Goal: Task Accomplishment & Management: Use online tool/utility

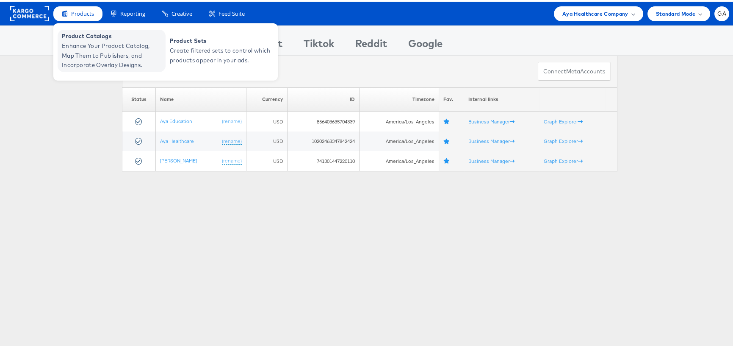
click at [73, 41] on span "Enhance Your Product Catalog, Map Them to Publishers, and Incorporate Overlay D…" at bounding box center [113, 53] width 102 height 29
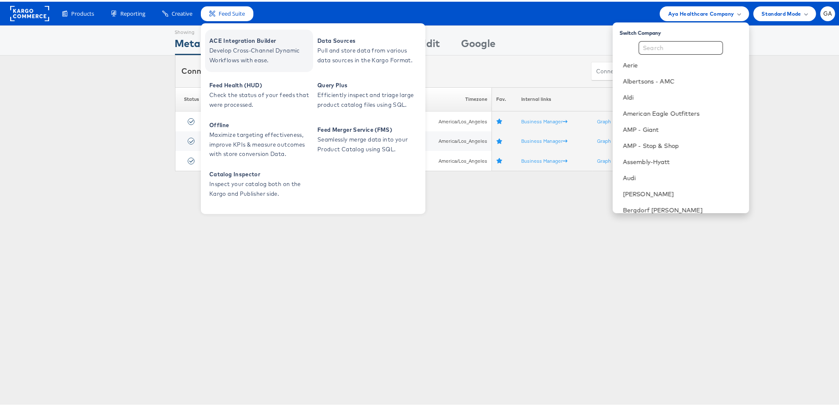
click at [230, 36] on span "ACE Integration Builder" at bounding box center [260, 39] width 102 height 10
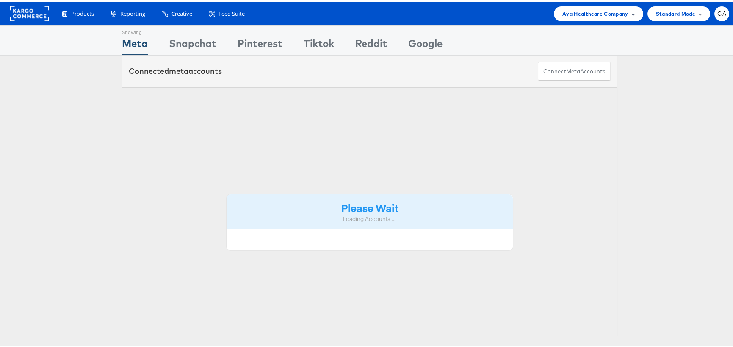
click at [578, 14] on span "Aya Healthcare Company" at bounding box center [596, 12] width 66 height 9
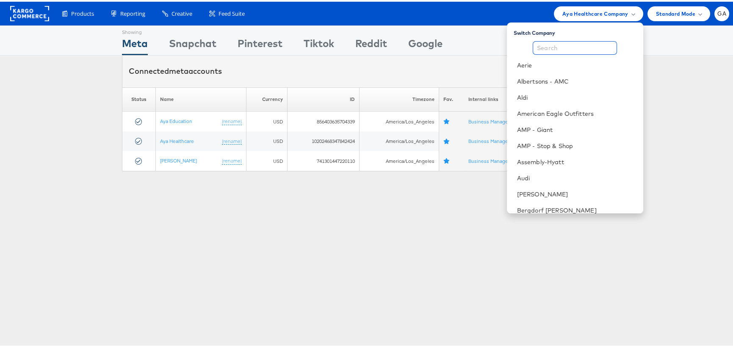
click at [555, 47] on input "text" at bounding box center [575, 46] width 84 height 14
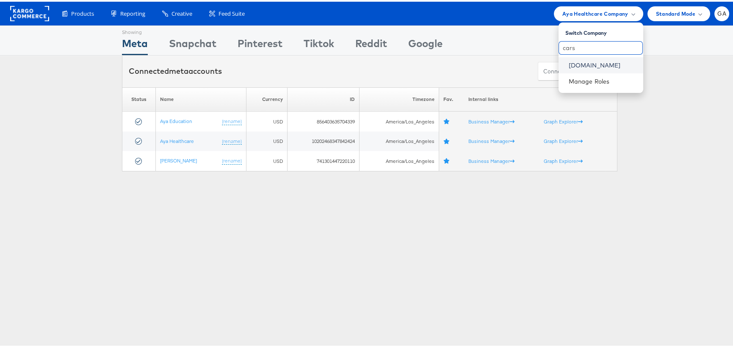
type input "cars"
click at [569, 62] on link "[DOMAIN_NAME]" at bounding box center [603, 63] width 68 height 8
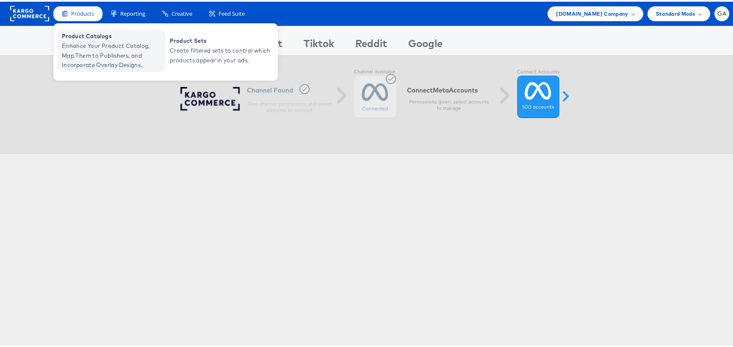
click at [83, 47] on span "Enhance Your Product Catalog, Map Them to Publishers, and Incorporate Overlay D…" at bounding box center [113, 53] width 102 height 29
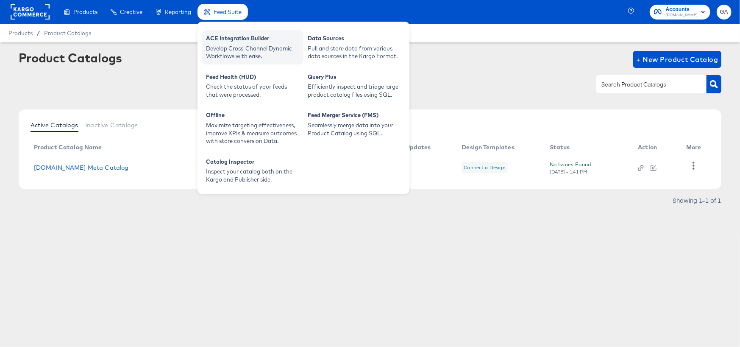
click at [226, 37] on div "ACE Integration Builder" at bounding box center [252, 39] width 93 height 10
click at [233, 45] on div "Develop Cross-Channel Dynamic Workflows with ease." at bounding box center [252, 52] width 93 height 16
click at [227, 44] on div "ACE Integration Builder" at bounding box center [252, 39] width 93 height 10
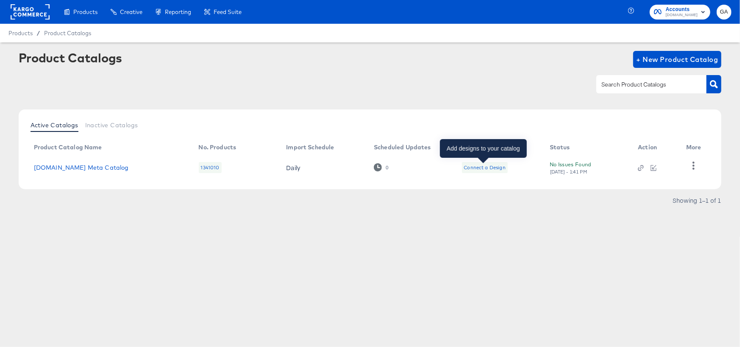
click at [482, 166] on div "Connect a Design" at bounding box center [485, 167] width 42 height 7
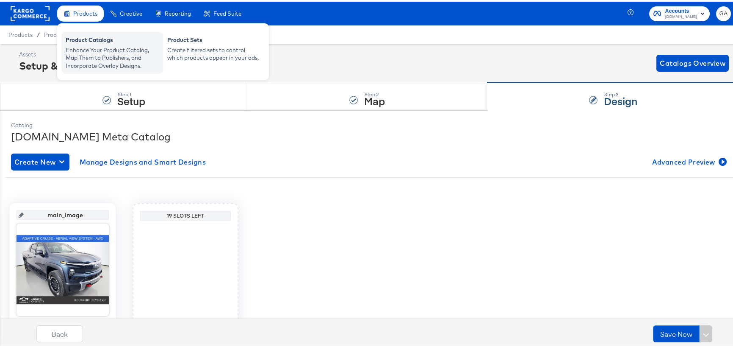
click at [73, 47] on div "Enhance Your Product Catalog, Map Them to Publishers, and Incorporate Overlay D…" at bounding box center [112, 56] width 93 height 24
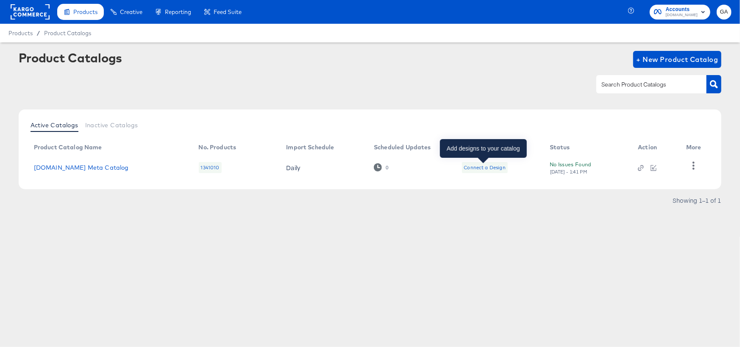
click at [470, 166] on div "Connect a Design" at bounding box center [485, 167] width 42 height 7
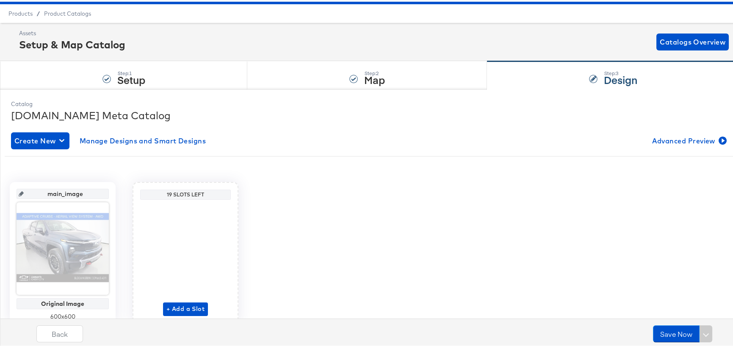
scroll to position [57, 0]
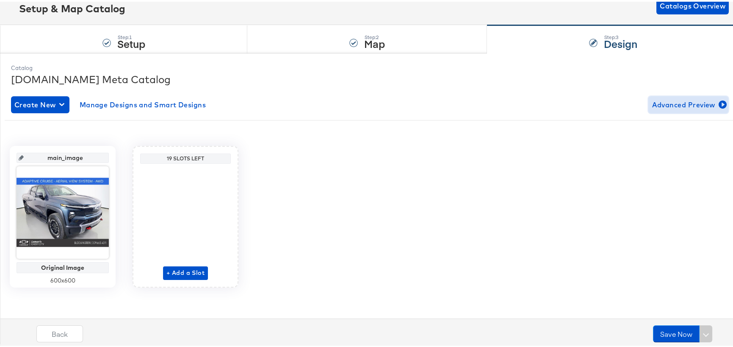
click at [678, 103] on span "Advanced Preview" at bounding box center [688, 103] width 73 height 12
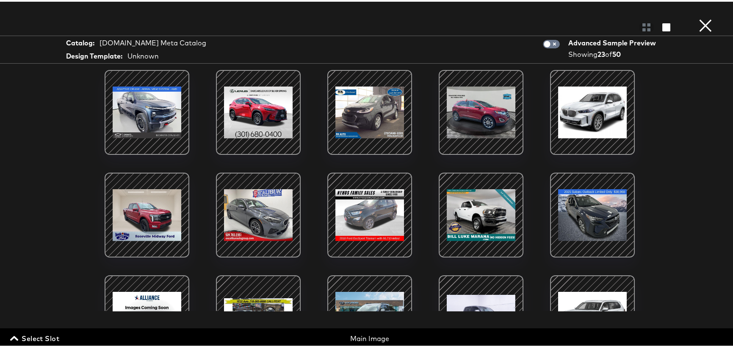
scroll to position [0, 0]
click at [697, 17] on button "×" at bounding box center [705, 8] width 17 height 17
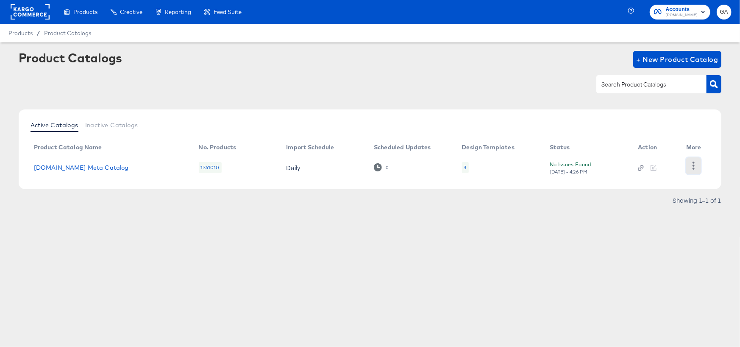
click at [691, 165] on icon "button" at bounding box center [693, 165] width 8 height 8
click at [664, 164] on div "HUD Checks (Internal)" at bounding box center [658, 165] width 85 height 14
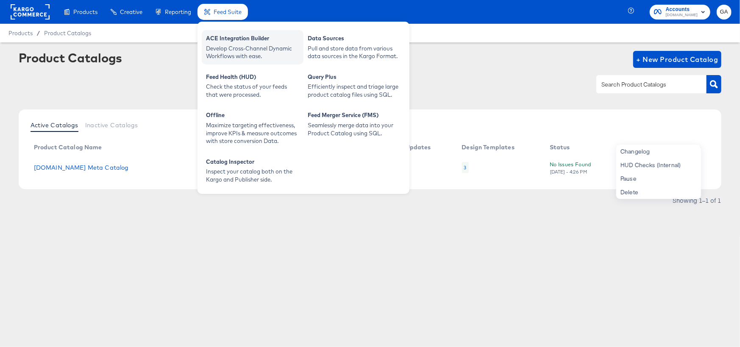
click at [248, 42] on div "ACE Integration Builder" at bounding box center [252, 39] width 93 height 10
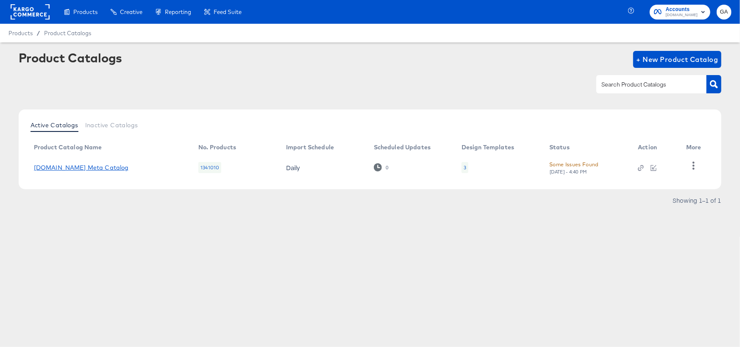
click at [97, 169] on link "[DOMAIN_NAME] Meta Catalog" at bounding box center [81, 167] width 95 height 7
click at [95, 164] on link "[DOMAIN_NAME] Meta Catalog" at bounding box center [81, 167] width 95 height 7
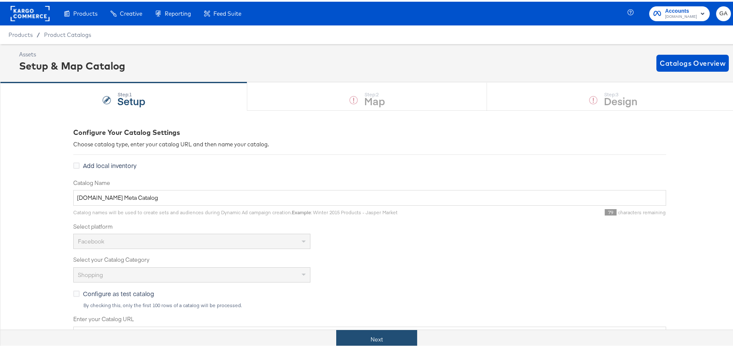
click at [361, 334] on button "Next" at bounding box center [376, 337] width 81 height 19
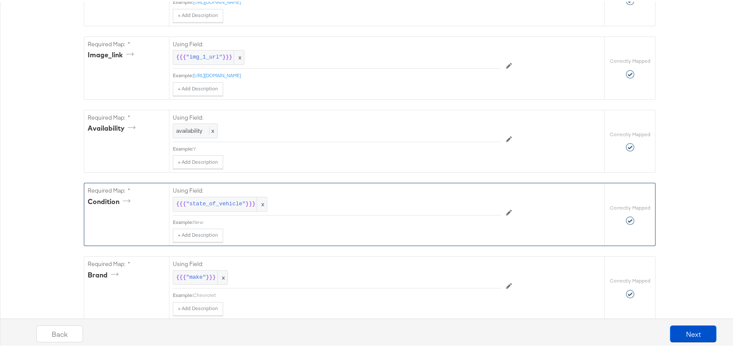
scroll to position [504, 0]
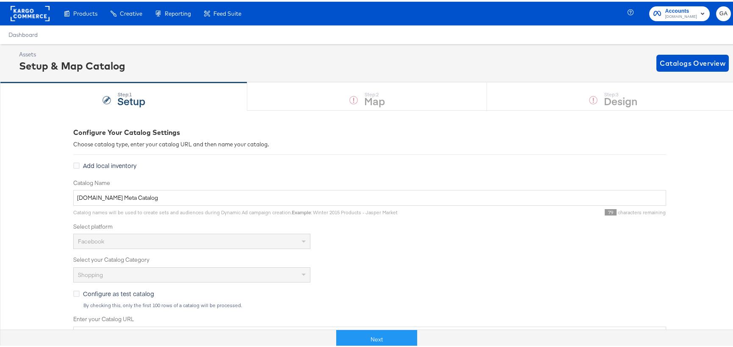
scroll to position [212, 0]
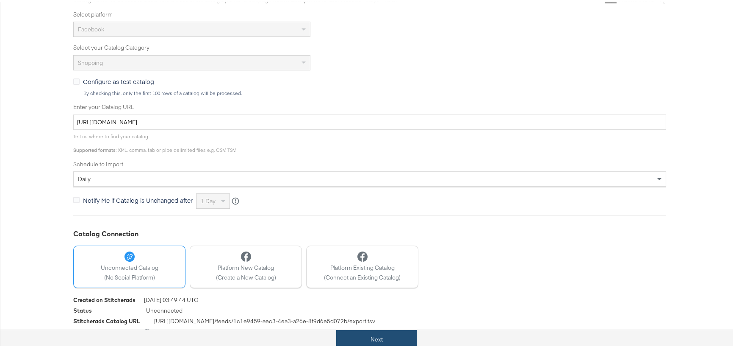
click at [375, 334] on button "Next" at bounding box center [376, 337] width 81 height 19
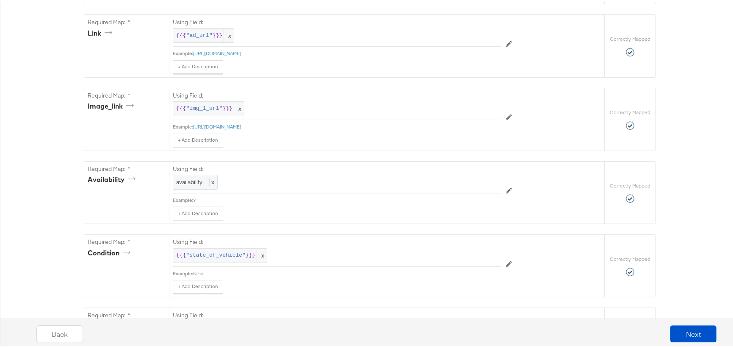
scroll to position [927, 0]
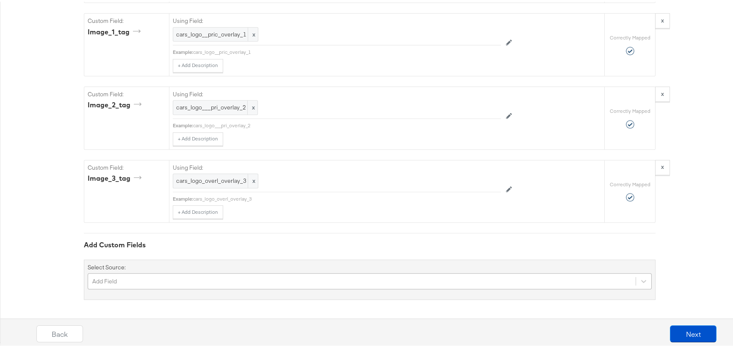
click at [143, 280] on div "Add Field" at bounding box center [370, 279] width 564 height 16
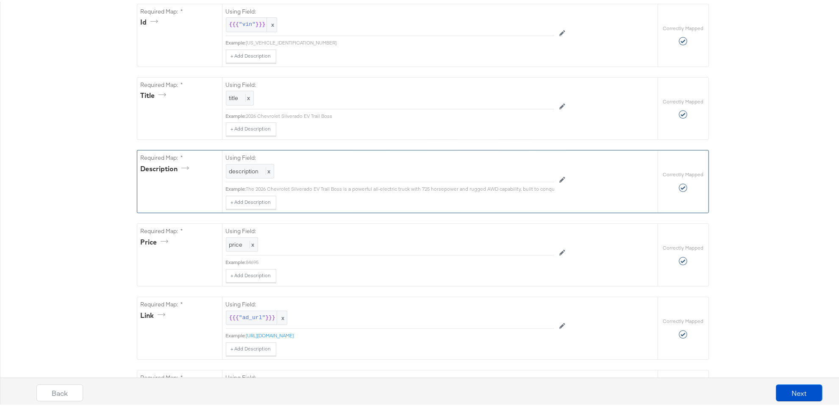
scroll to position [212, 0]
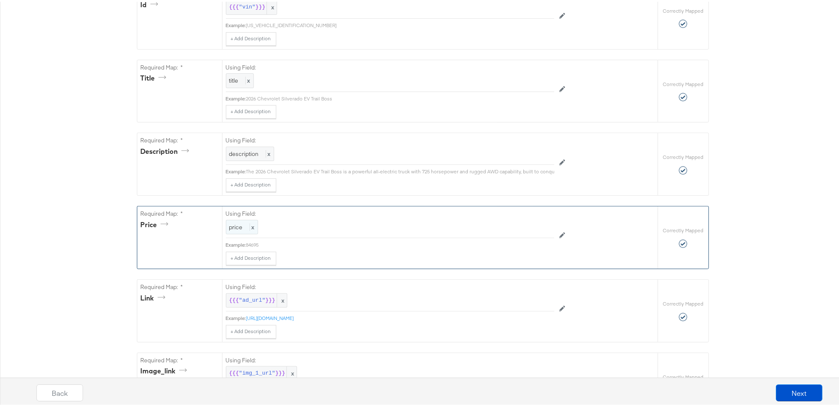
click at [250, 227] on span "x" at bounding box center [252, 226] width 5 height 8
drag, startPoint x: 522, startPoint y: 229, endPoint x: 514, endPoint y: 228, distance: 7.7
click at [521, 229] on div at bounding box center [535, 226] width 32 height 13
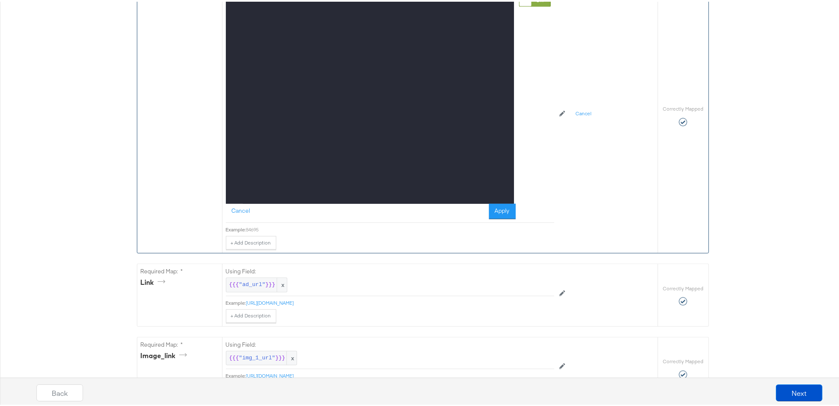
scroll to position [355, 0]
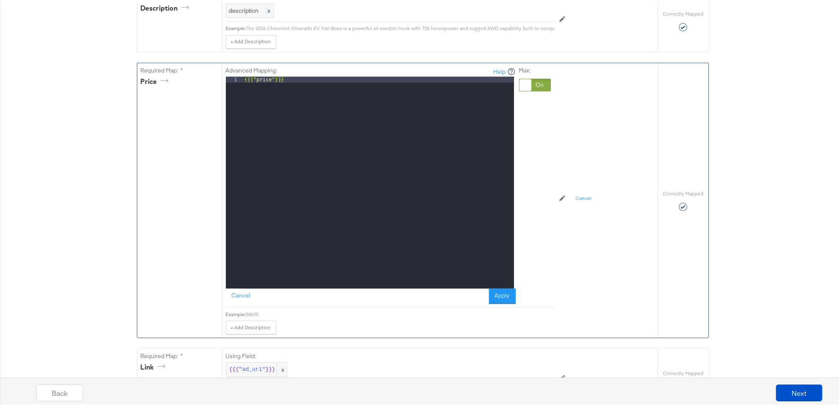
click at [322, 80] on div "{{{ "price" }}}" at bounding box center [378, 187] width 271 height 224
click at [496, 293] on button "Apply" at bounding box center [502, 294] width 27 height 15
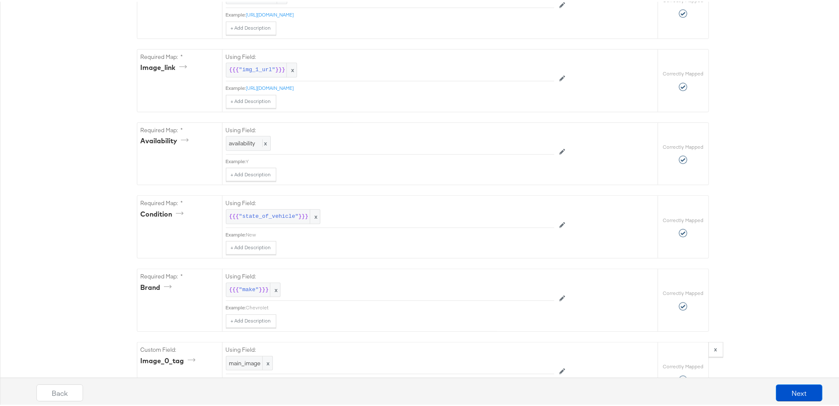
scroll to position [525, 0]
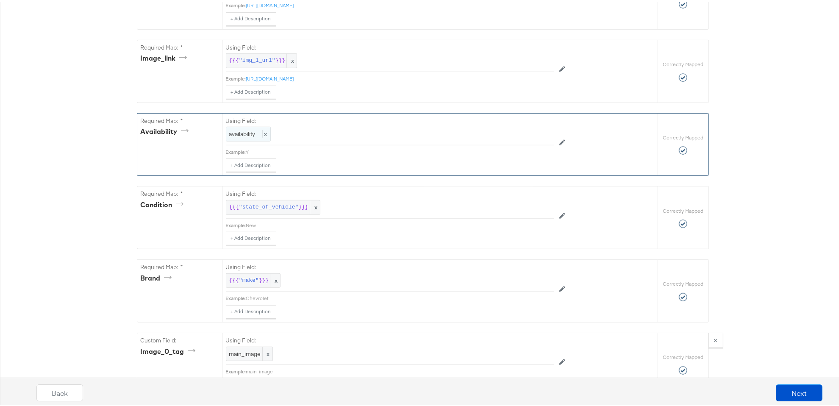
click at [262, 136] on span "x" at bounding box center [264, 132] width 5 height 8
click at [520, 138] on div at bounding box center [535, 133] width 32 height 13
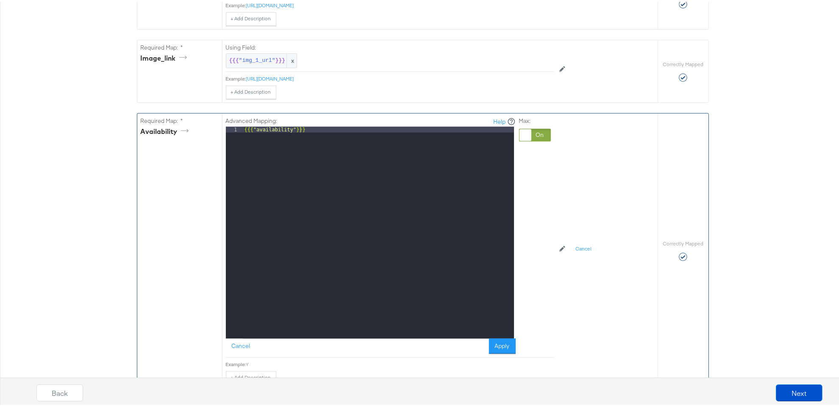
click at [392, 141] on div "{{{ "availability" }}}" at bounding box center [378, 237] width 271 height 224
drag, startPoint x: 392, startPoint y: 141, endPoint x: 148, endPoint y: 135, distance: 244.6
click at [148, 135] on div "Required Map: * availability Advanced Mapping: Help 1 {{{ "availability" }}} XX…" at bounding box center [397, 249] width 520 height 275
click at [501, 345] on button "Apply" at bounding box center [502, 344] width 27 height 15
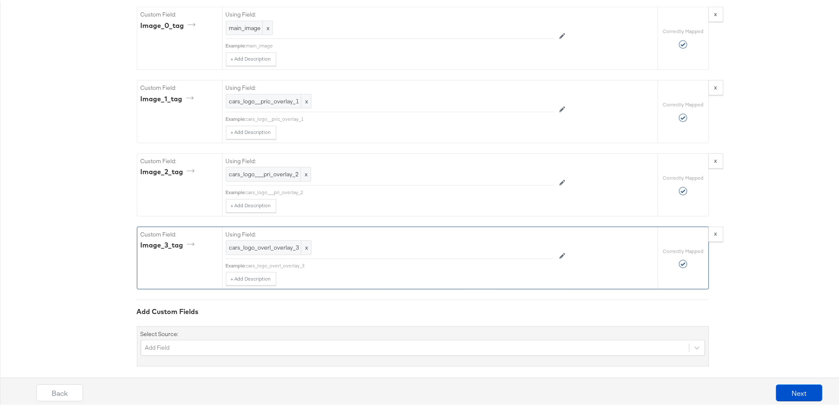
scroll to position [856, 0]
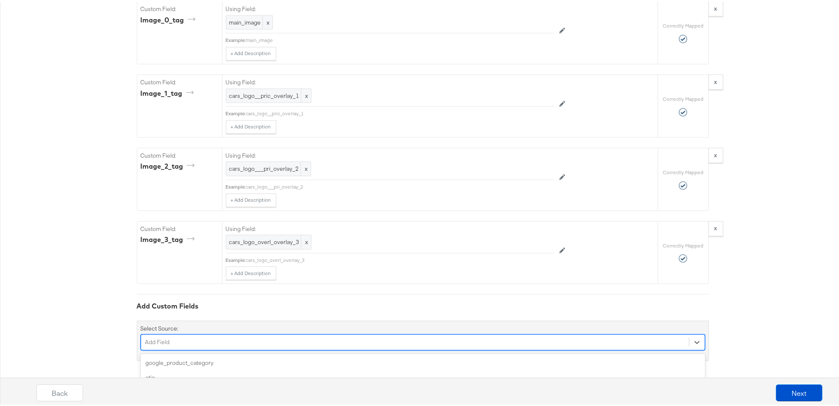
click at [249, 340] on div "option age_group focused, 5 of 168. 168 results available. Use Up and Down to c…" at bounding box center [423, 341] width 564 height 16
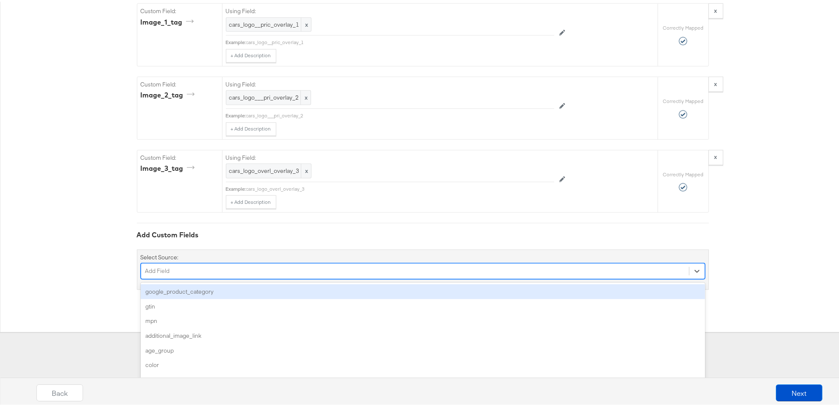
click at [214, 286] on div "google_product_category" at bounding box center [423, 290] width 564 height 15
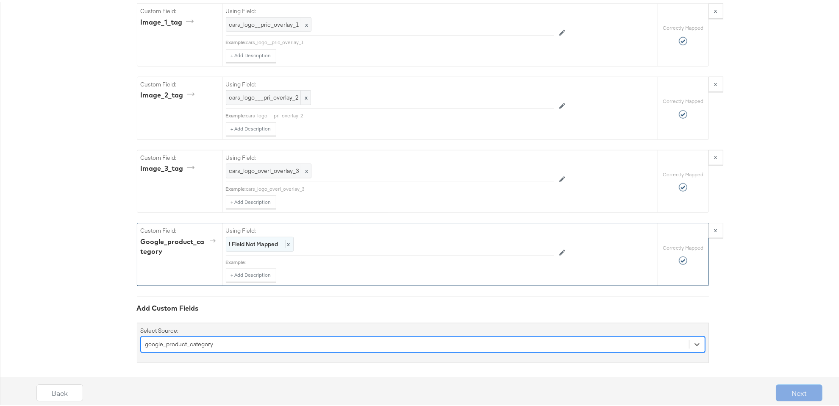
click at [262, 246] on div "! Field Not Mapped x" at bounding box center [260, 242] width 68 height 15
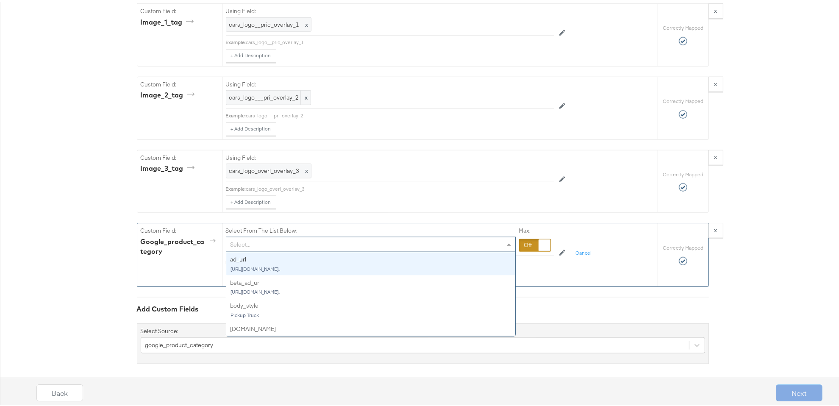
click at [261, 239] on div "Select..." at bounding box center [370, 243] width 289 height 14
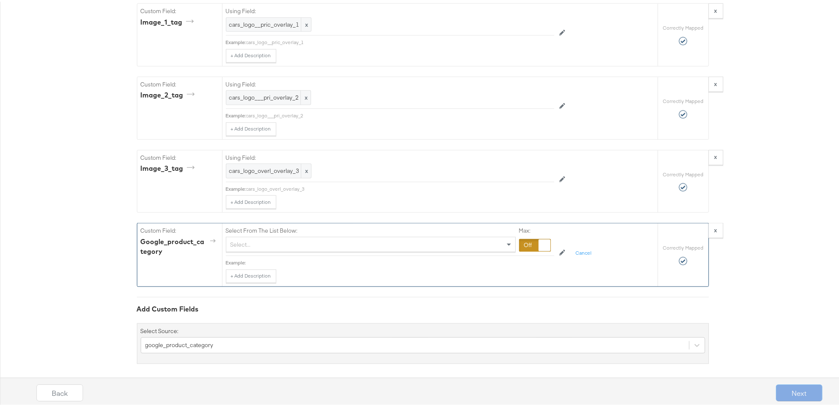
click at [531, 240] on div at bounding box center [535, 243] width 32 height 13
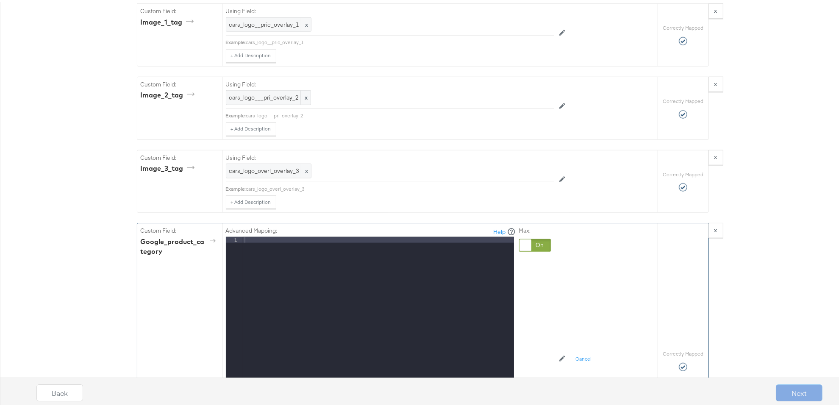
click at [393, 247] on div at bounding box center [378, 347] width 271 height 224
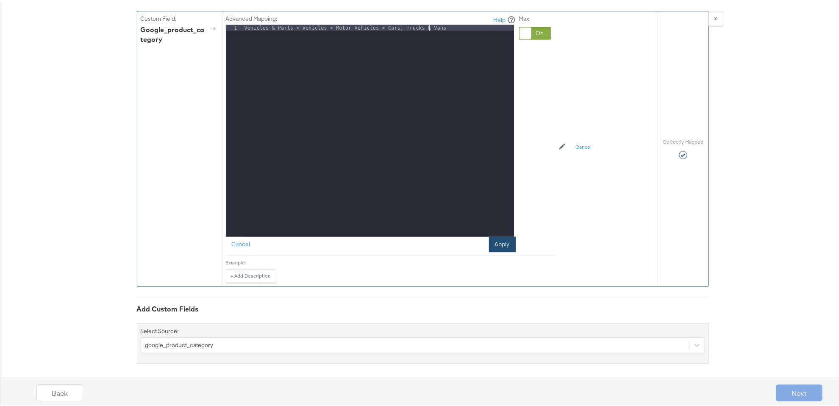
click at [497, 240] on button "Apply" at bounding box center [502, 242] width 27 height 15
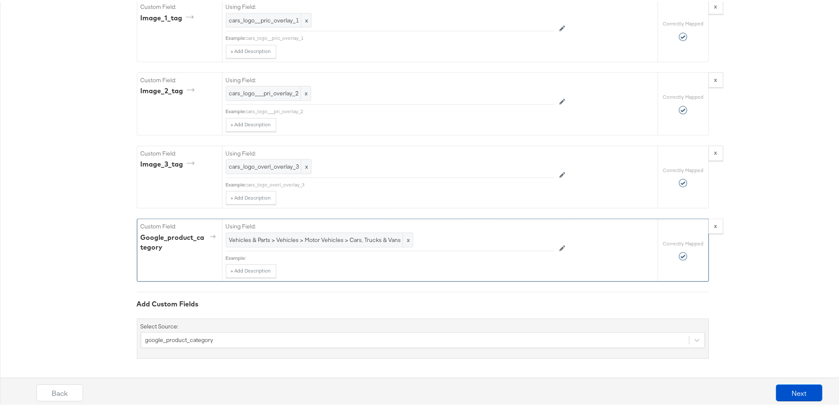
scroll to position [928, 0]
click at [190, 340] on div "google_product_category" at bounding box center [423, 342] width 564 height 16
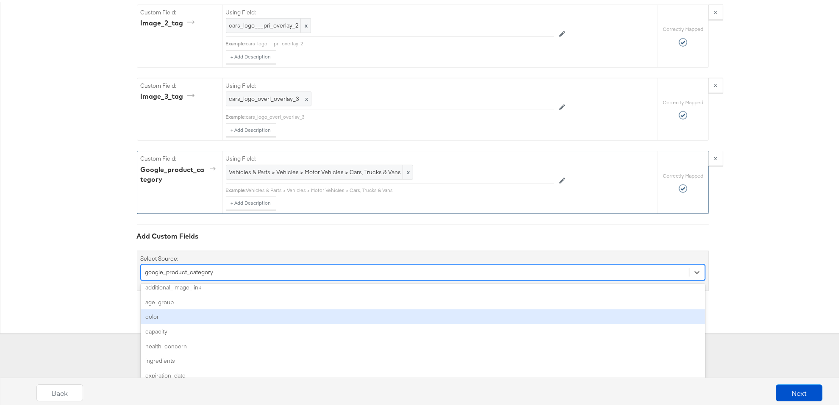
scroll to position [0, 0]
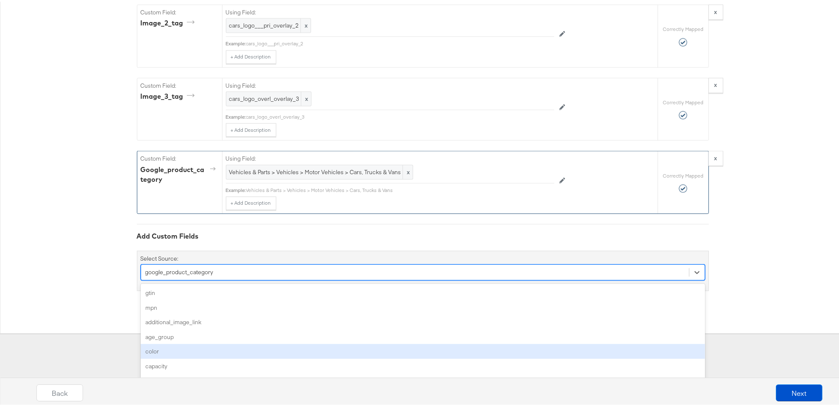
click at [286, 346] on div "color" at bounding box center [423, 349] width 564 height 15
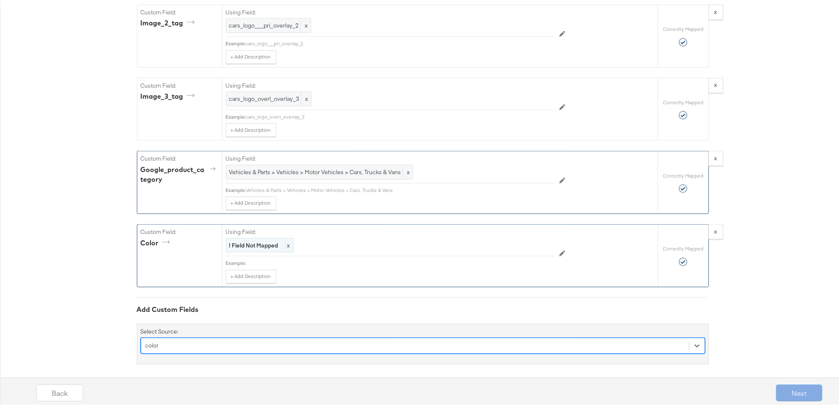
drag, startPoint x: 288, startPoint y: 233, endPoint x: 275, endPoint y: 234, distance: 13.7
click at [288, 233] on div "Using Field: ! Field Not Mapped x" at bounding box center [390, 239] width 328 height 32
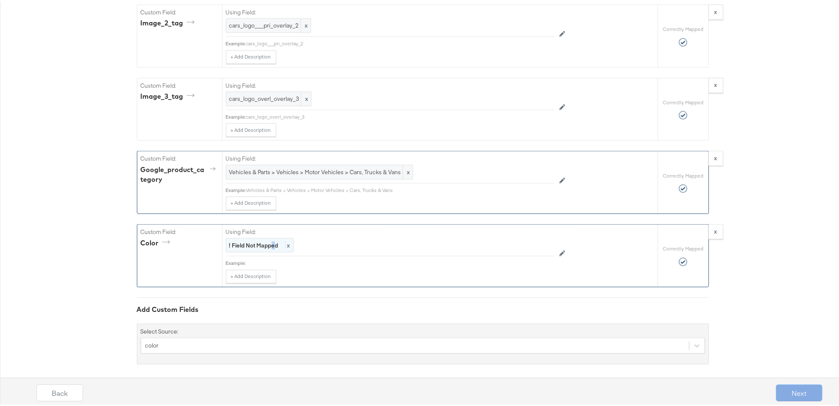
click at [269, 242] on strong "! Field Not Mapped" at bounding box center [253, 244] width 49 height 8
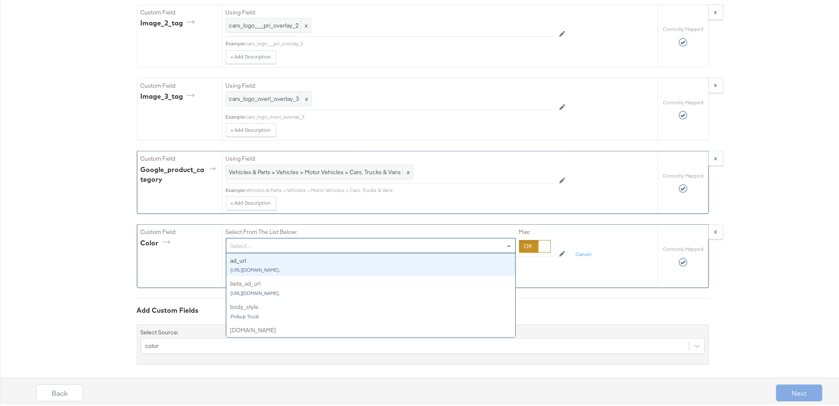
click at [269, 242] on div "Select..." at bounding box center [370, 244] width 289 height 14
type input "colo"
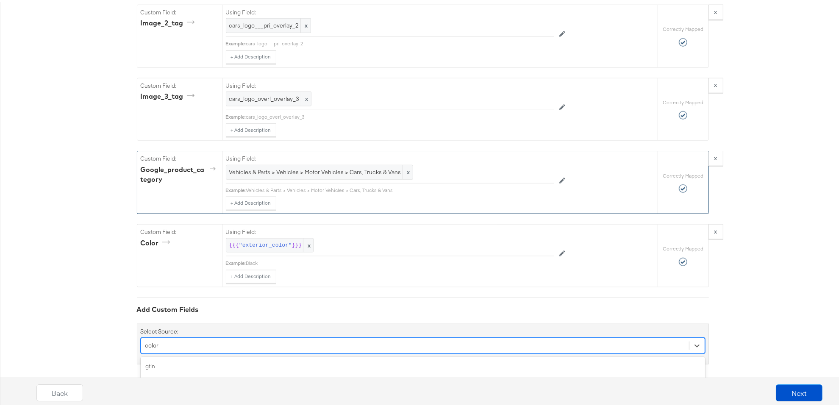
click at [236, 340] on div "option color, selected. option capacity focused, 5 of 166. 166 results availabl…" at bounding box center [423, 344] width 564 height 16
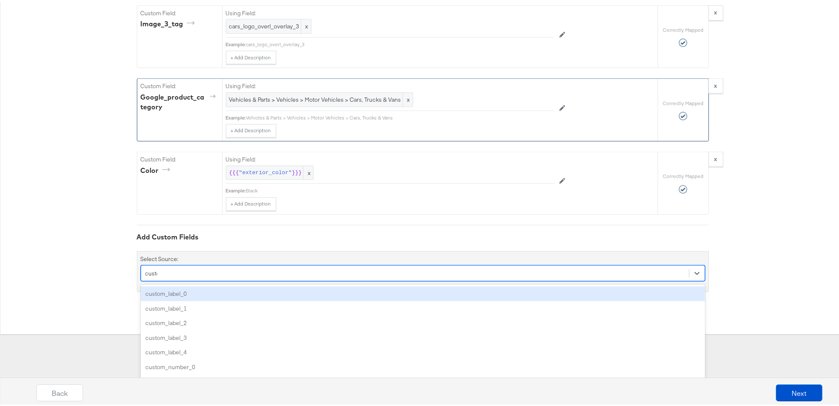
type input "custom"
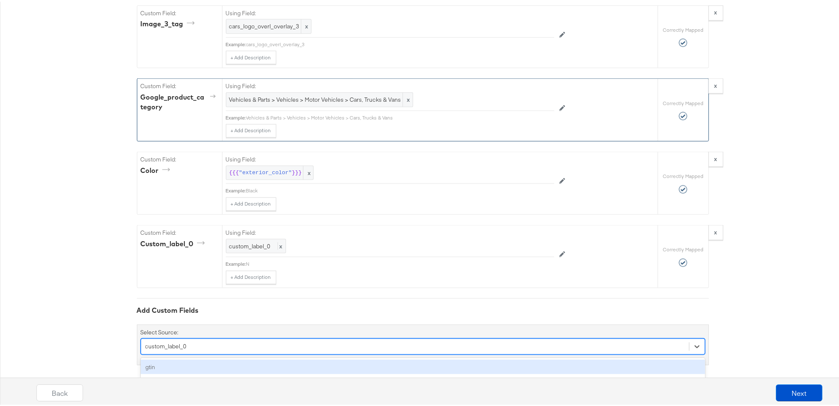
click at [216, 339] on div "option custom_label_0, selected. option gtin focused, 1 of 165. 165 results ava…" at bounding box center [423, 345] width 564 height 16
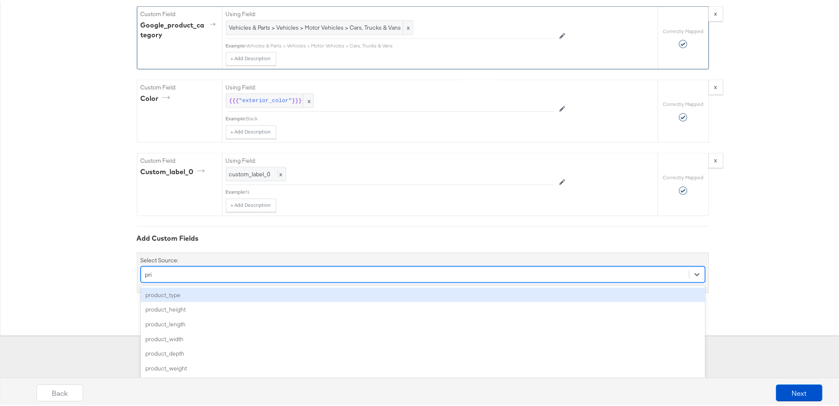
scroll to position [1108, 0]
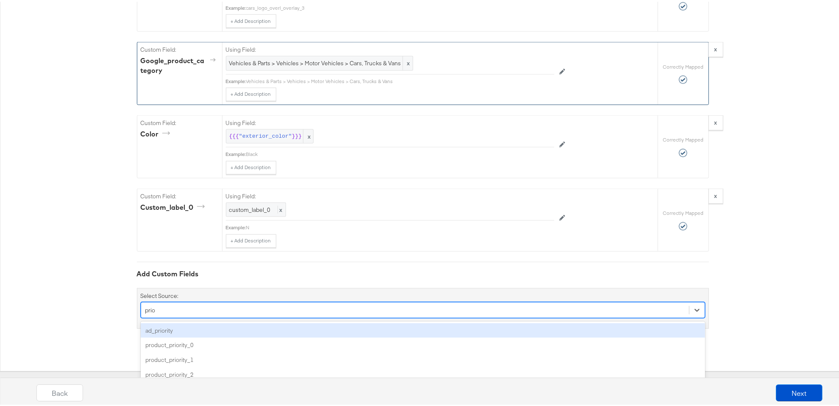
type input "prior"
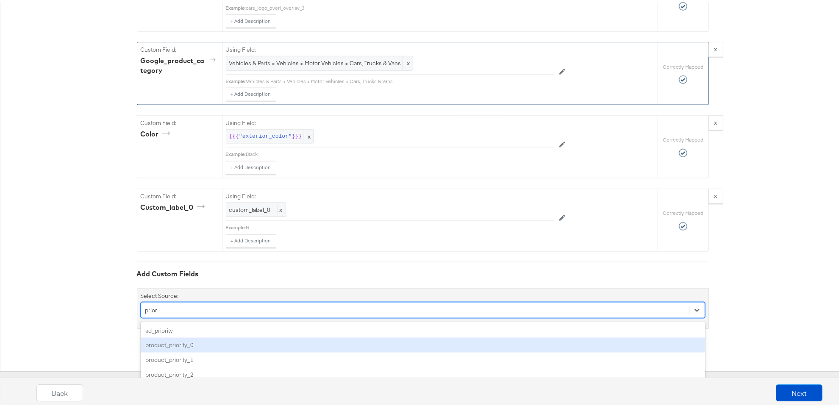
click at [163, 339] on div "product_priority_0" at bounding box center [423, 343] width 564 height 15
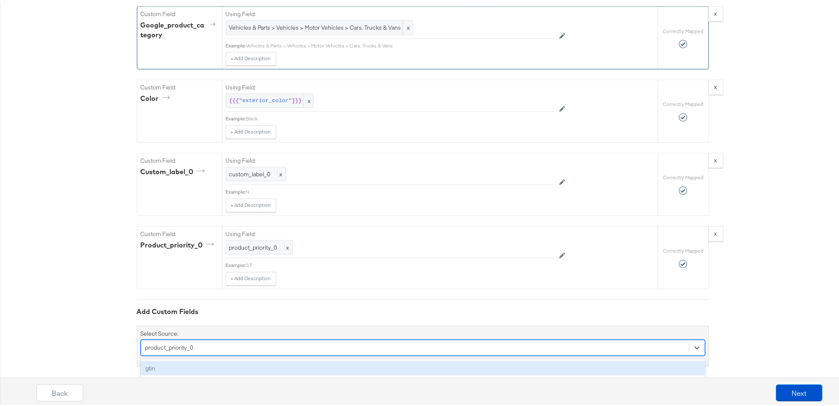
click at [178, 346] on div "option product_priority_0, selected. option gtin focused, 1 of 164. 164 results…" at bounding box center [423, 346] width 564 height 16
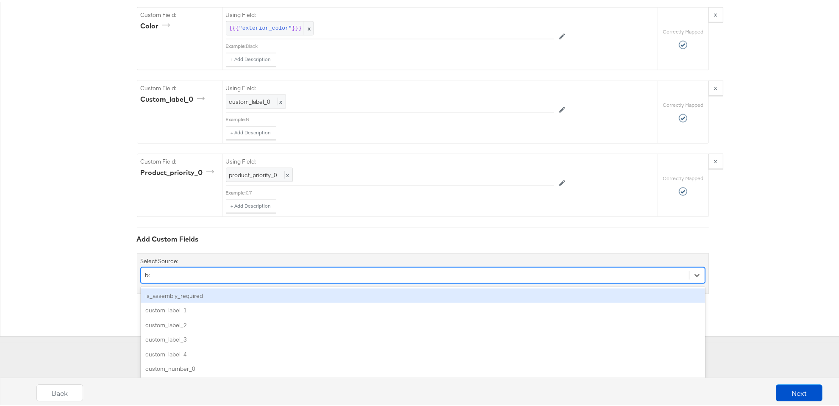
scroll to position [1144, 0]
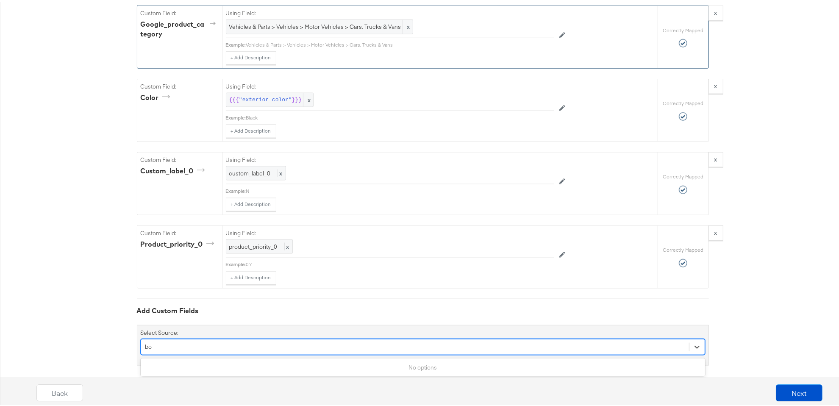
type input "b"
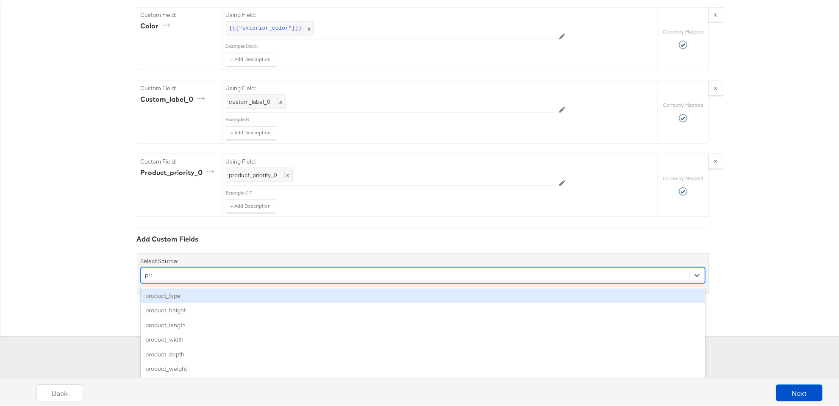
type input "prod"
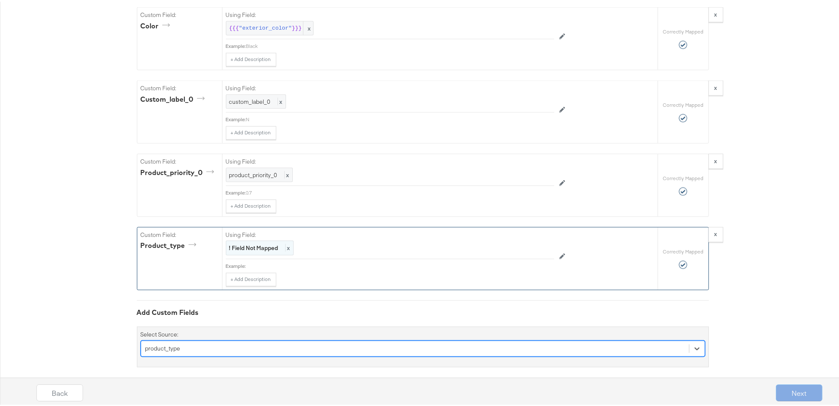
click at [273, 232] on div "Using Field: ! Field Not Mapped x" at bounding box center [390, 242] width 328 height 32
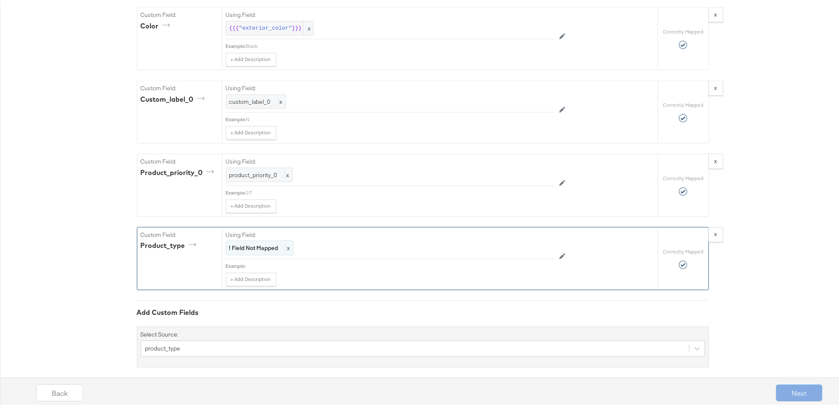
click at [266, 244] on strong "! Field Not Mapped" at bounding box center [253, 246] width 49 height 8
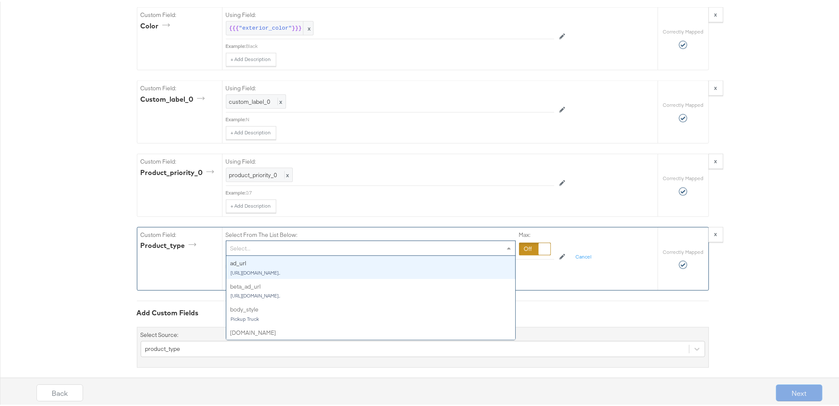
click at [266, 239] on div "Select..." at bounding box center [370, 246] width 289 height 14
type input "p"
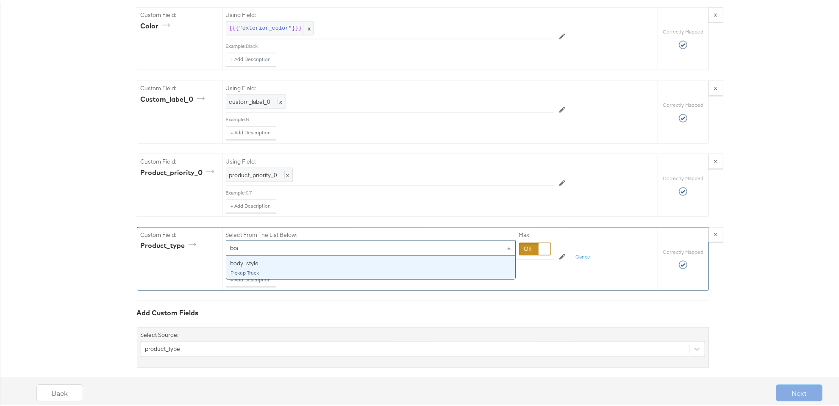
type input "body"
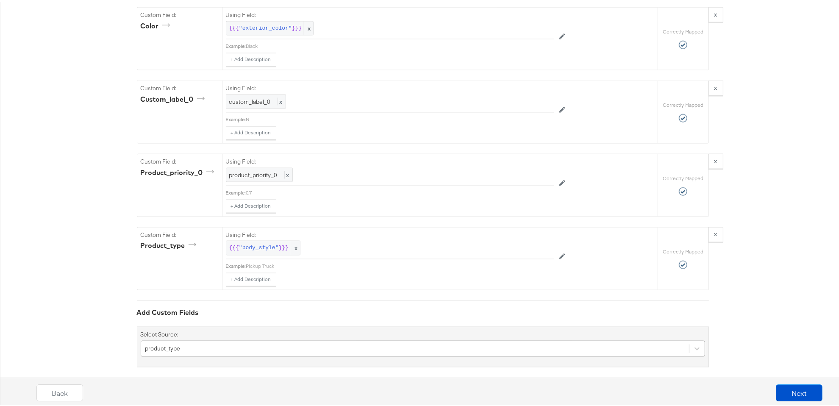
click at [243, 339] on div "product_type" at bounding box center [423, 347] width 564 height 16
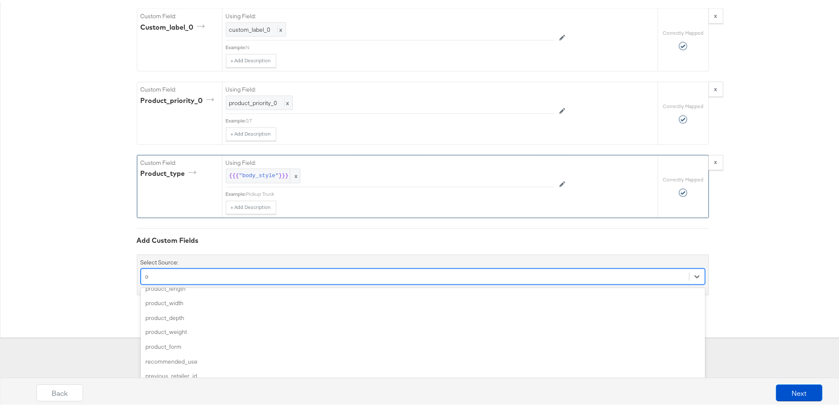
scroll to position [0, 0]
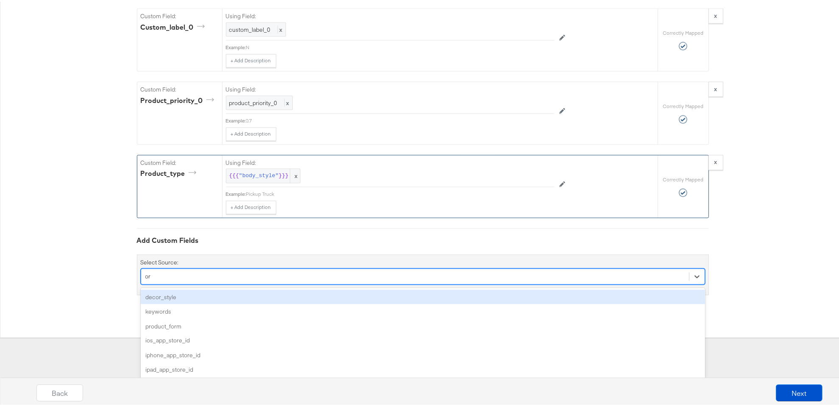
type input "o"
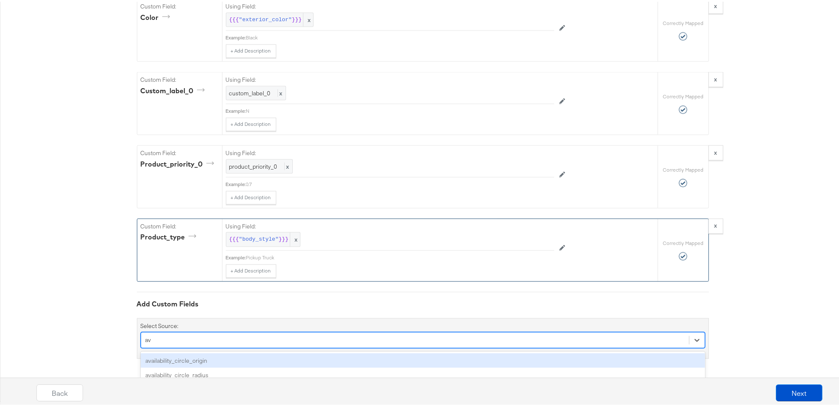
scroll to position [1217, 0]
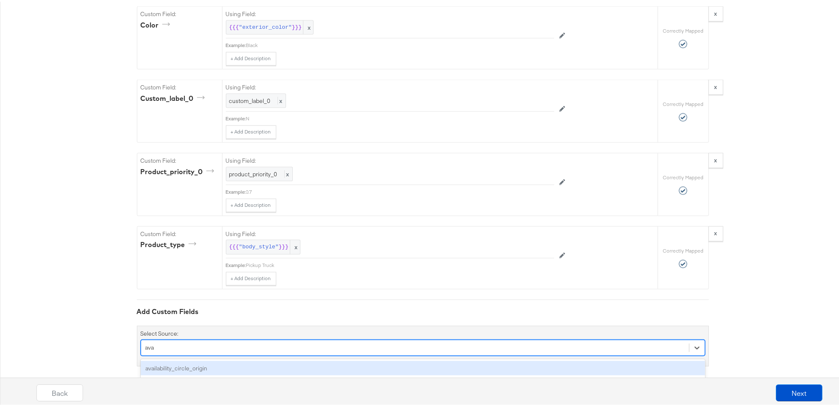
type input "ava"
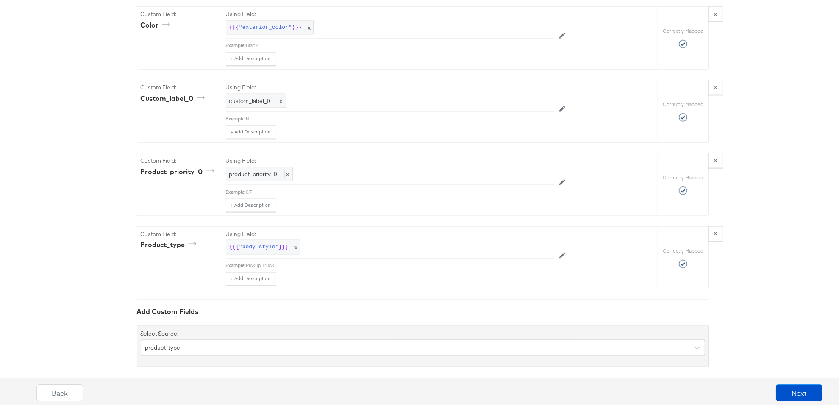
click at [189, 346] on div "Back Next" at bounding box center [429, 387] width 845 height 36
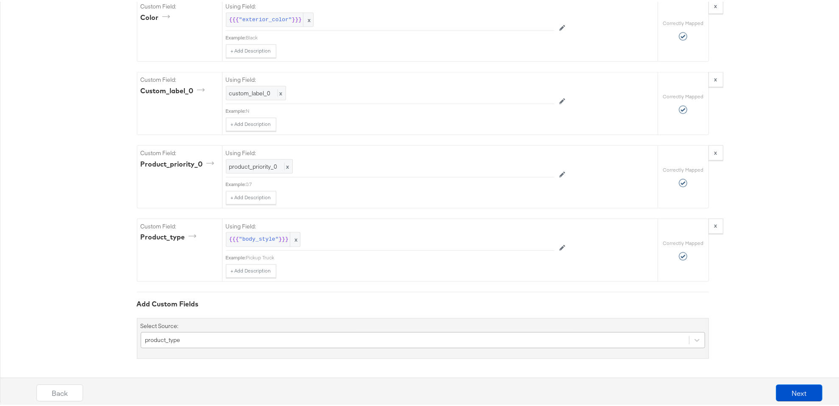
click at [303, 339] on div "product_type" at bounding box center [423, 338] width 564 height 16
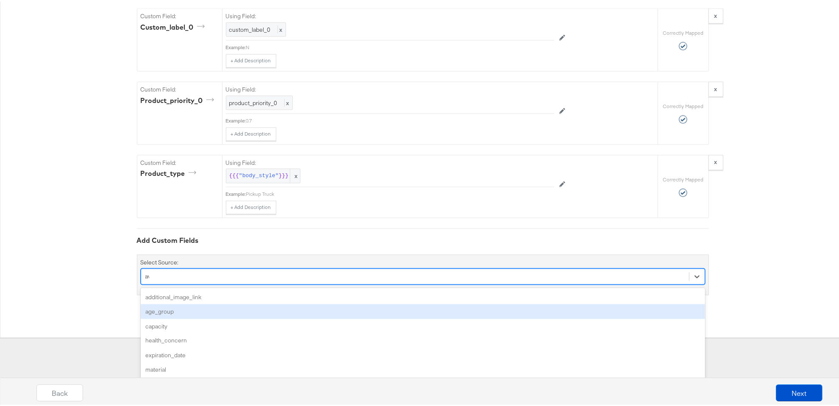
scroll to position [1217, 0]
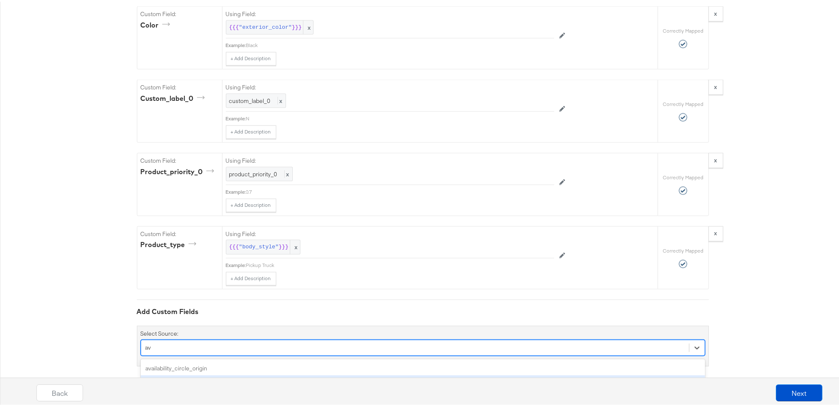
type input "av"
click at [174, 346] on div "Back Next" at bounding box center [429, 387] width 845 height 36
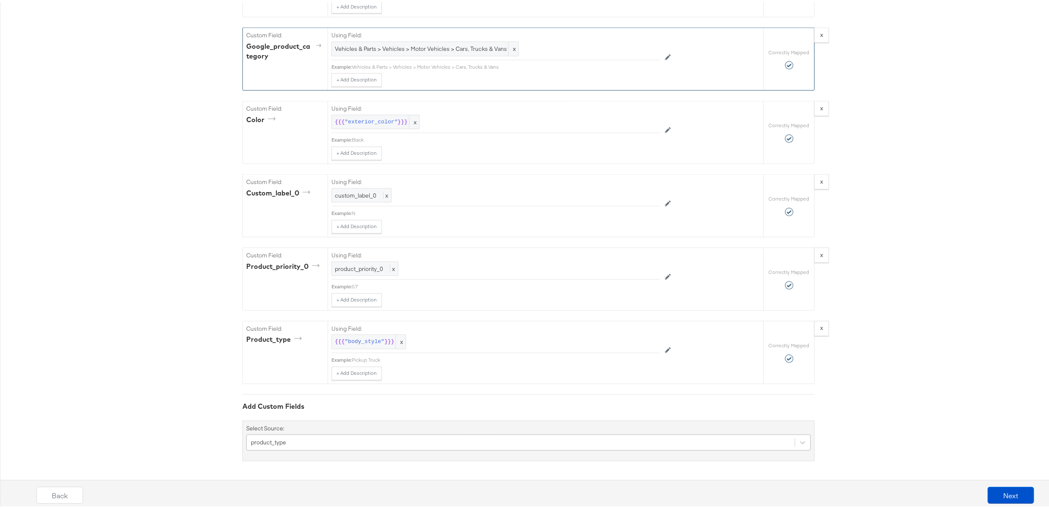
scroll to position [1195, 0]
click at [350, 346] on div "product_type" at bounding box center [528, 440] width 564 height 16
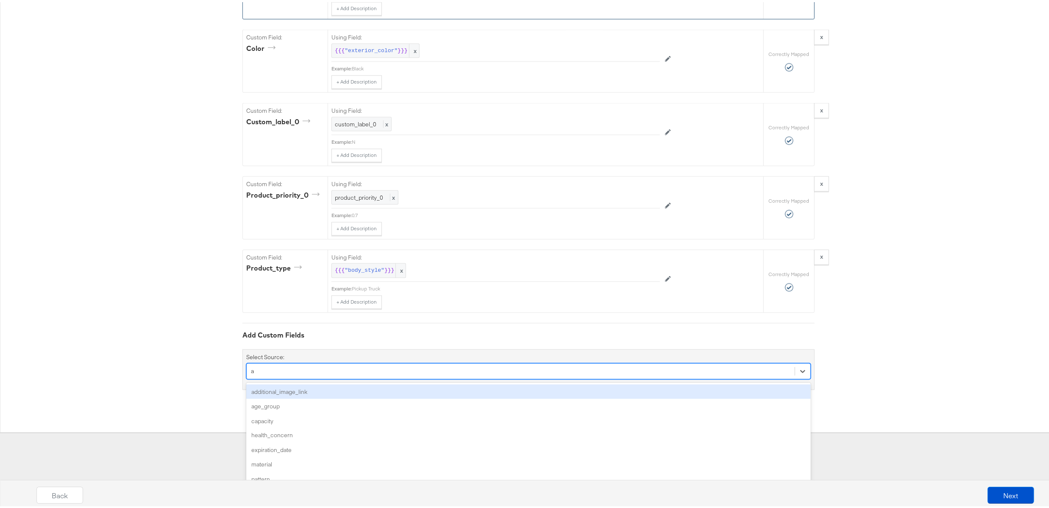
type input "av"
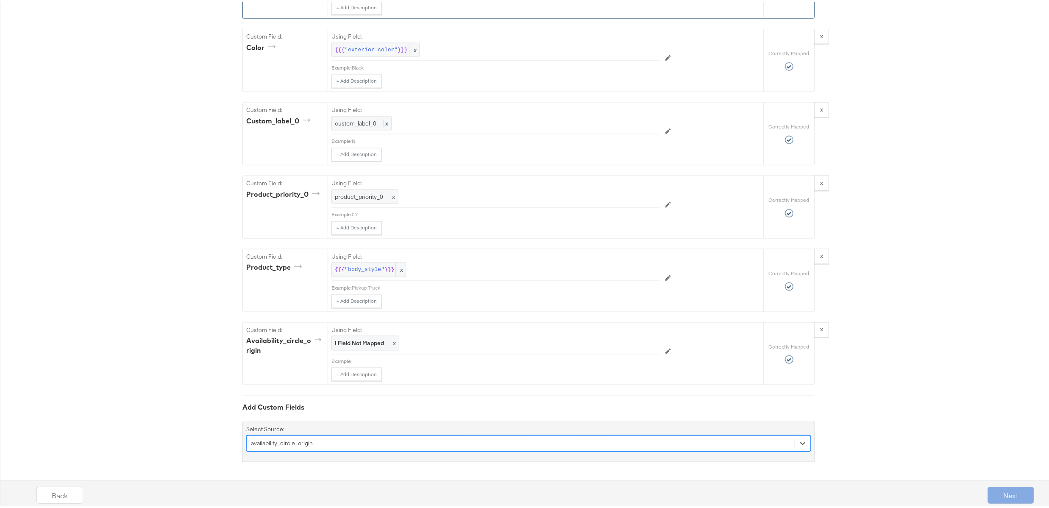
scroll to position [1267, 0]
click at [314, 346] on div "option availability_circle_origin, selected. Select is focused ,type to refine …" at bounding box center [528, 440] width 564 height 16
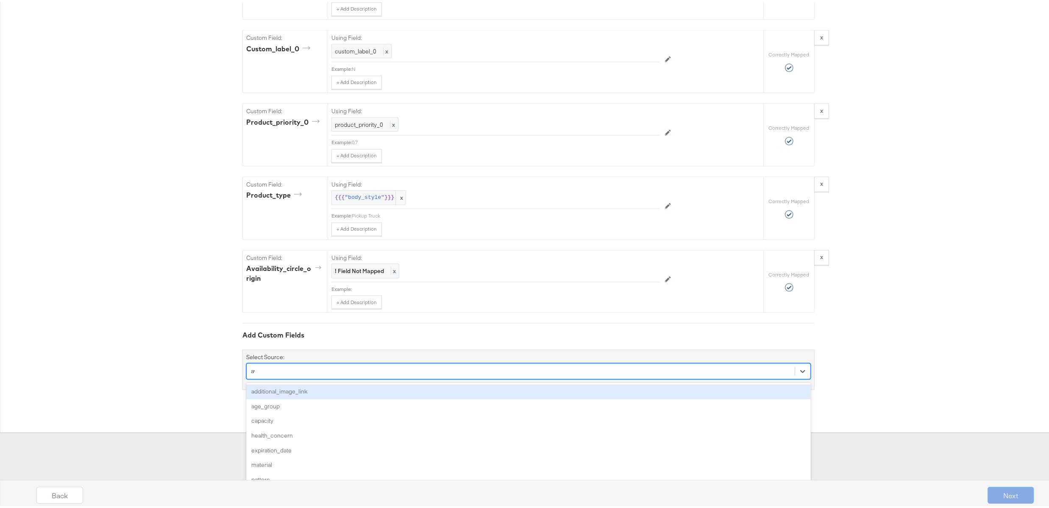
scroll to position [1196, 0]
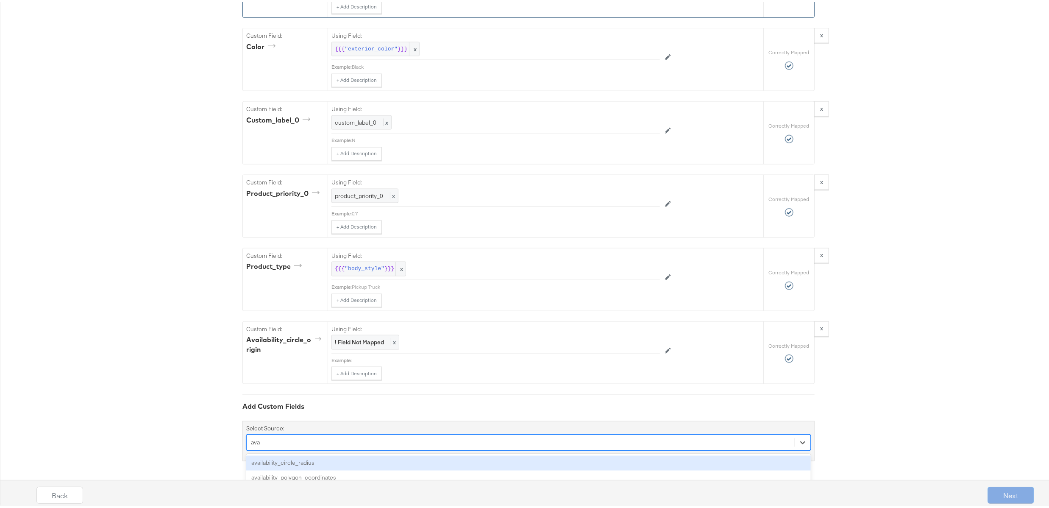
type input "avai"
click at [306, 346] on div "availability_circle_radius" at bounding box center [528, 460] width 564 height 15
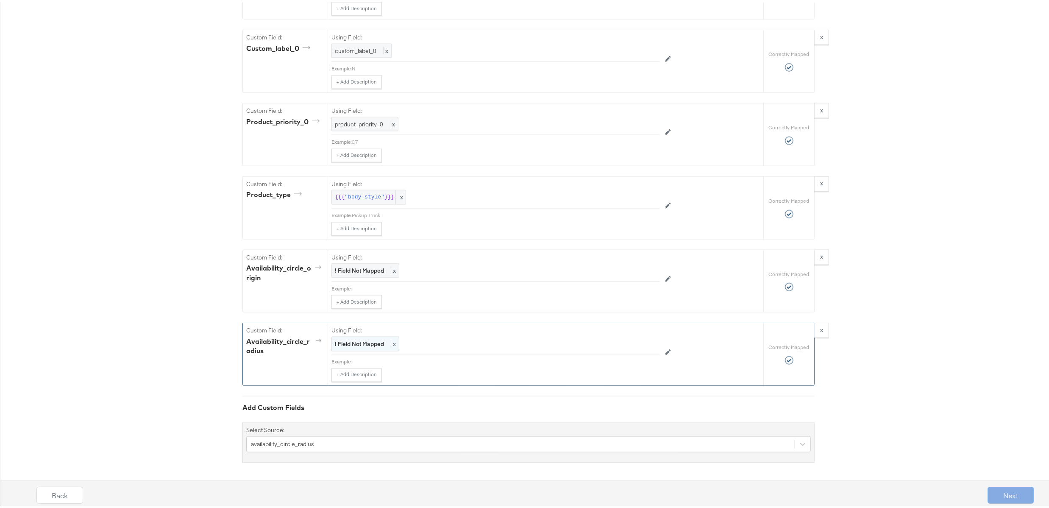
click at [339, 341] on strong "! Field Not Mapped" at bounding box center [359, 342] width 49 height 8
click at [344, 339] on div "Select..." at bounding box center [476, 342] width 289 height 14
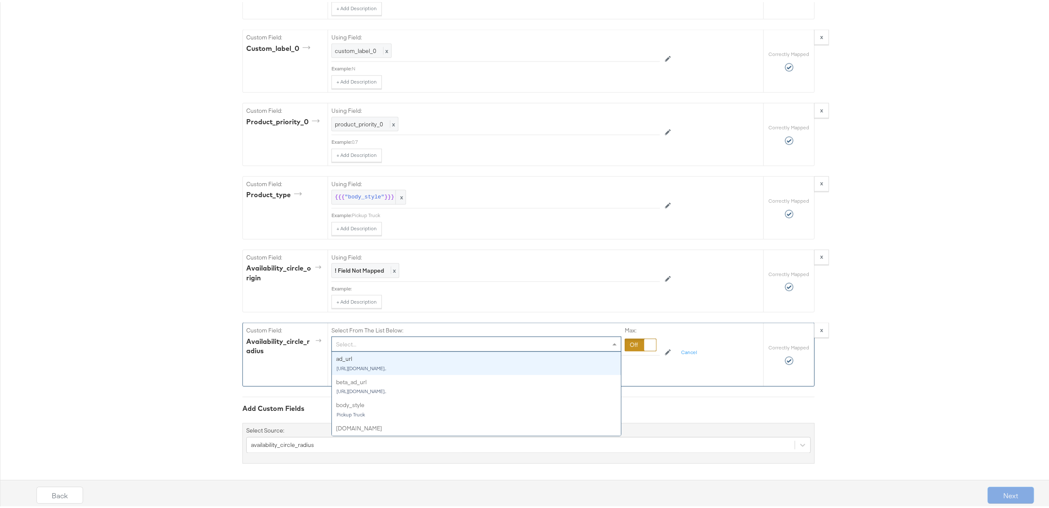
click at [644, 339] on div at bounding box center [650, 343] width 12 height 12
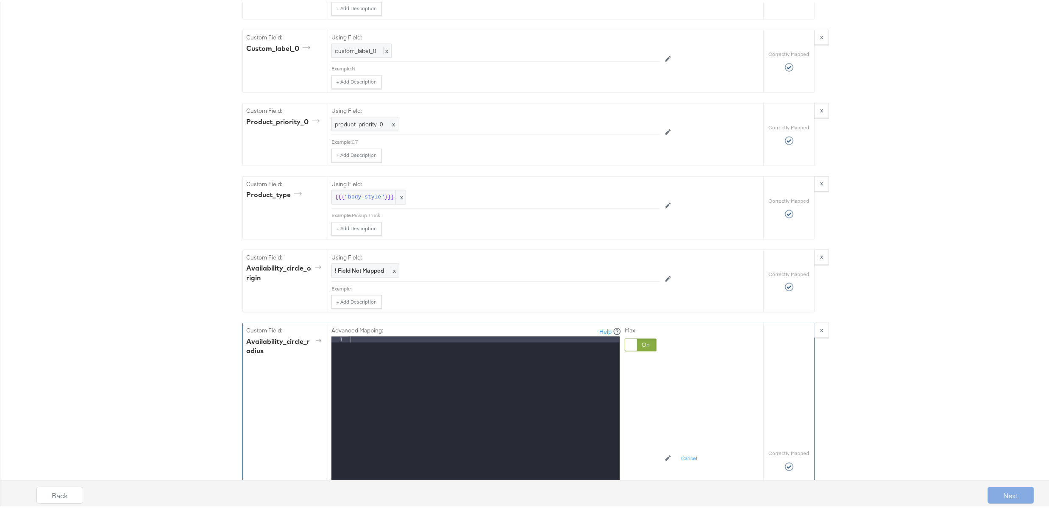
click at [532, 339] on div at bounding box center [483, 446] width 271 height 224
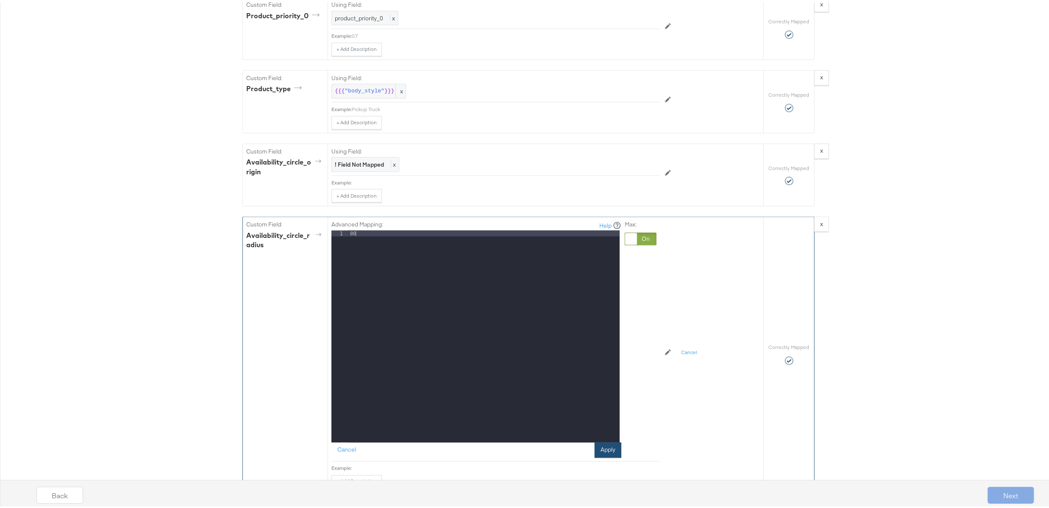
click at [607, 346] on button "Apply" at bounding box center [607, 447] width 27 height 15
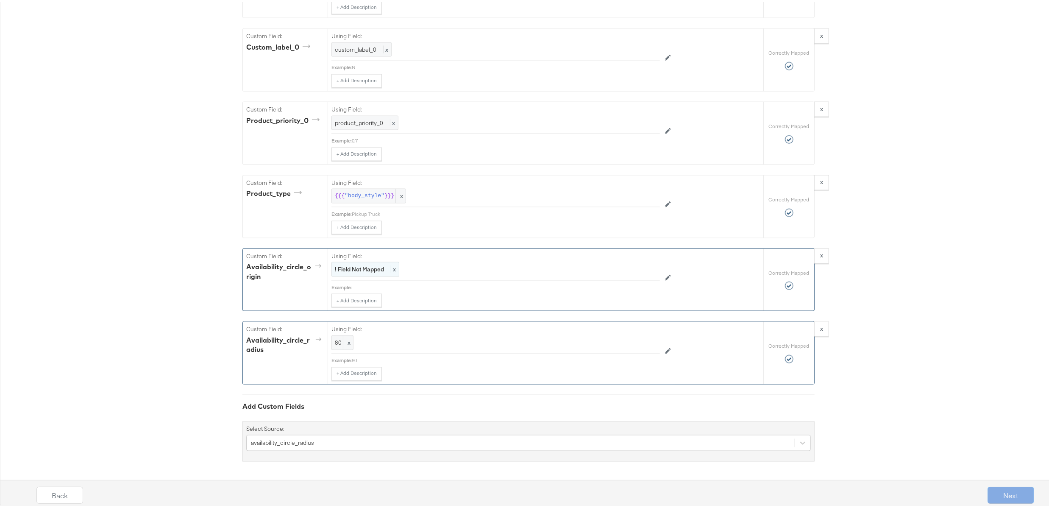
click at [343, 264] on strong "! Field Not Mapped" at bounding box center [359, 267] width 49 height 8
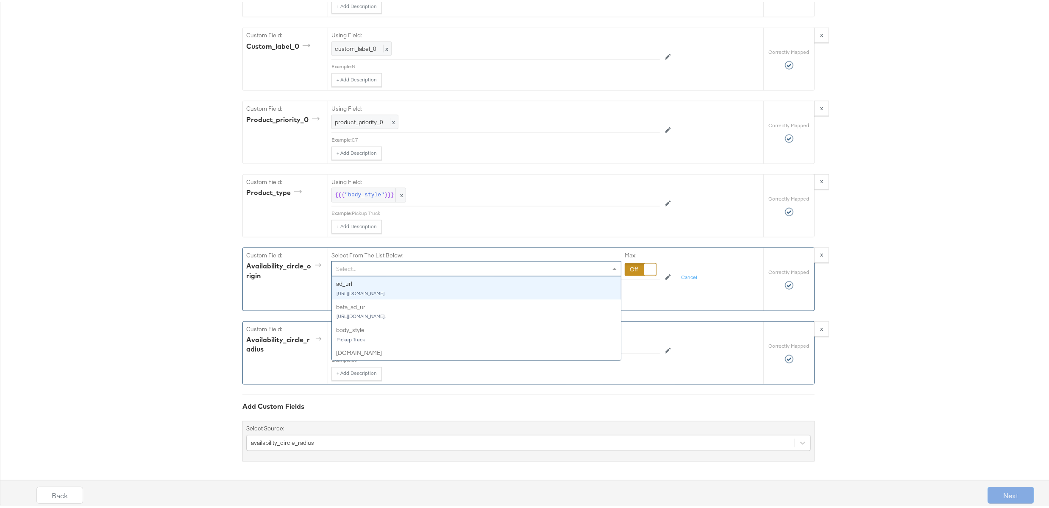
click at [343, 266] on div "Select..." at bounding box center [476, 266] width 289 height 14
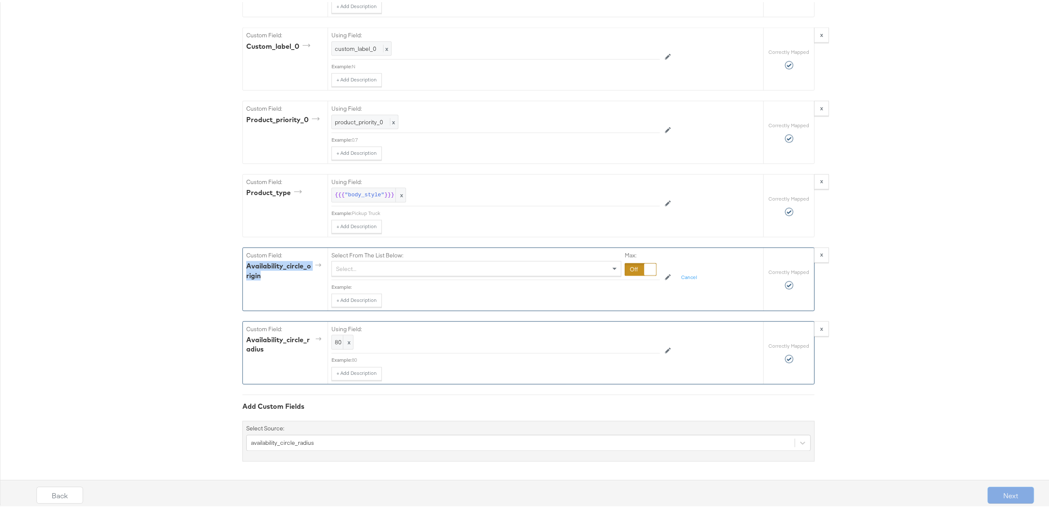
drag, startPoint x: 269, startPoint y: 277, endPoint x: 242, endPoint y: 269, distance: 28.6
click at [246, 269] on div "availability_circle_origin" at bounding box center [285, 268] width 78 height 19
click at [391, 265] on div "Select..." at bounding box center [476, 266] width 289 height 14
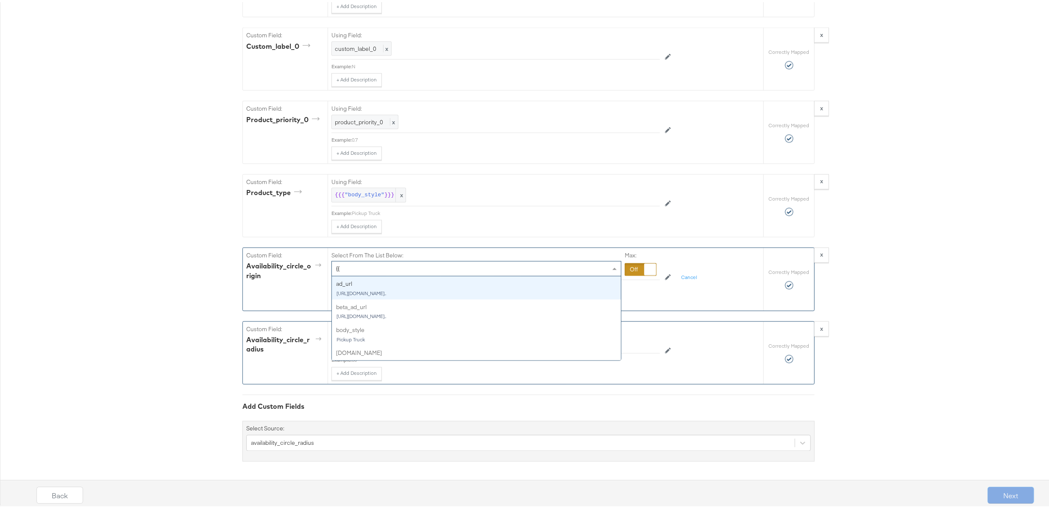
type input "{"
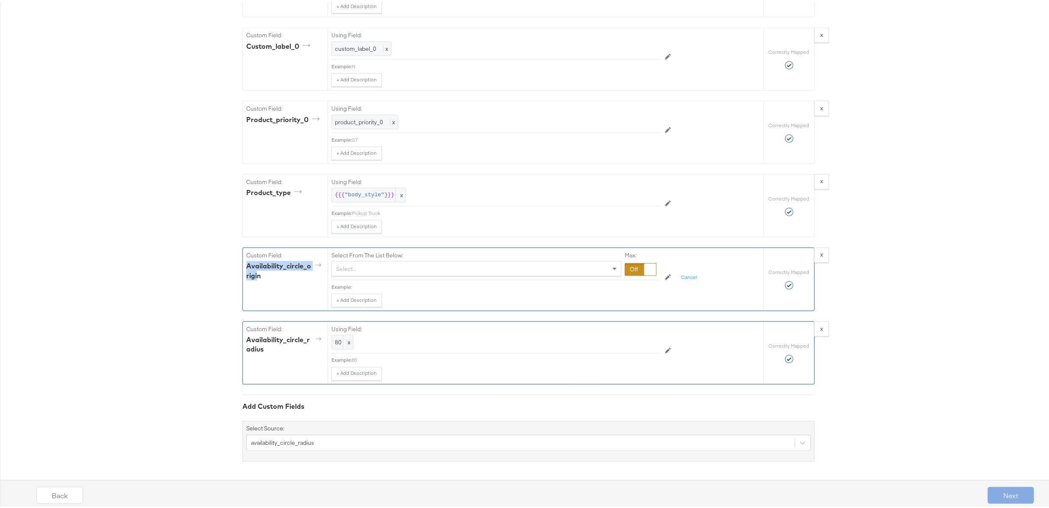
drag, startPoint x: 254, startPoint y: 275, endPoint x: 243, endPoint y: 267, distance: 14.2
click at [246, 267] on div "availability_circle_origin" at bounding box center [285, 268] width 78 height 19
copy div "availability_circle_origi"
click at [373, 271] on div "Select..." at bounding box center [476, 266] width 289 height 14
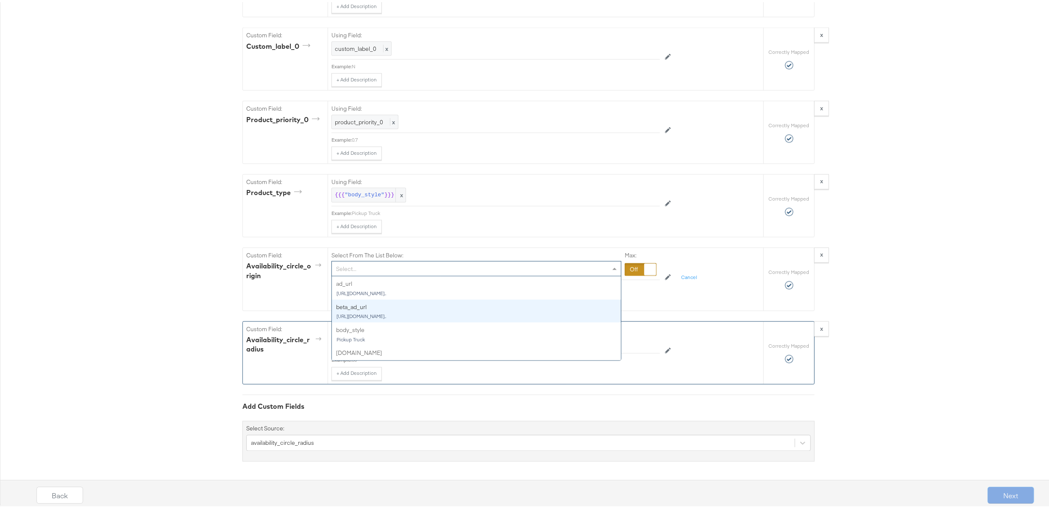
click at [628, 267] on div at bounding box center [641, 267] width 32 height 13
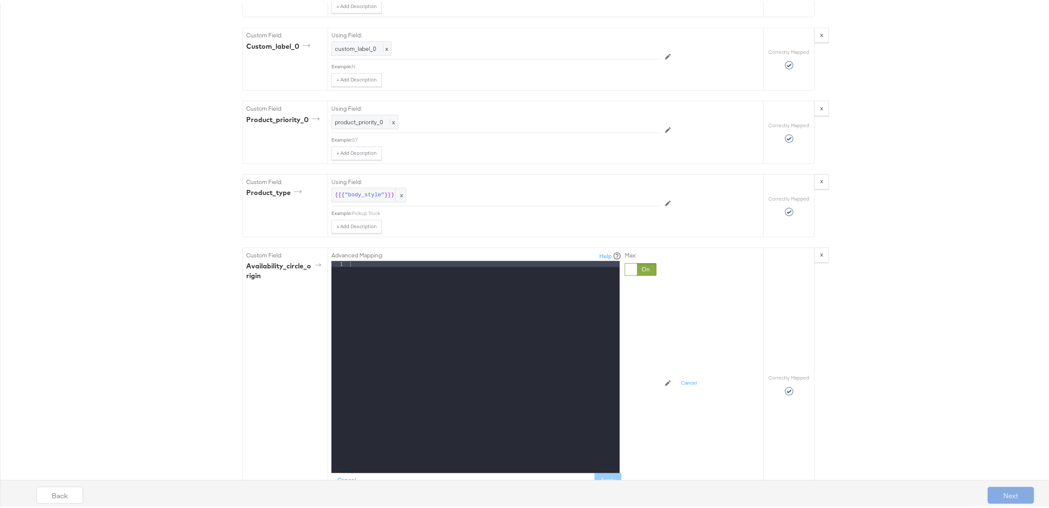
click at [446, 262] on div at bounding box center [483, 371] width 271 height 224
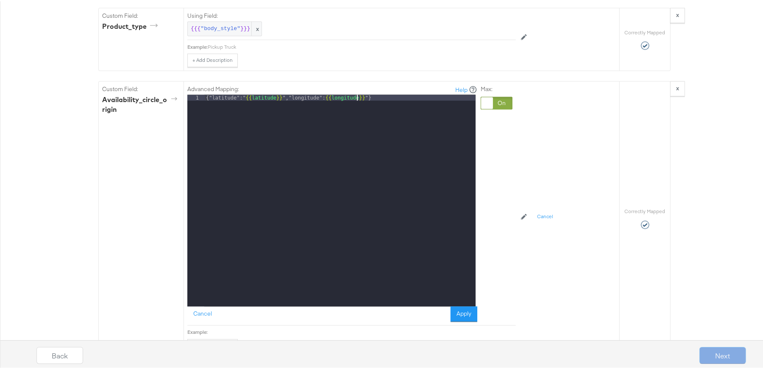
scroll to position [1435, 0]
click at [455, 320] on button "Apply" at bounding box center [463, 312] width 27 height 15
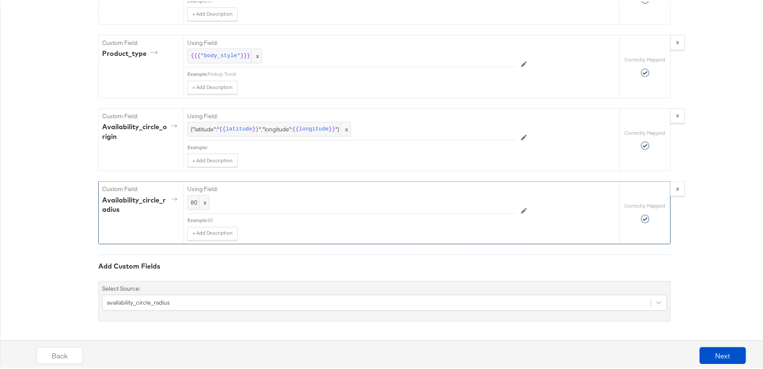
scroll to position [1416, 0]
click at [311, 128] on span "longitude" at bounding box center [314, 128] width 30 height 8
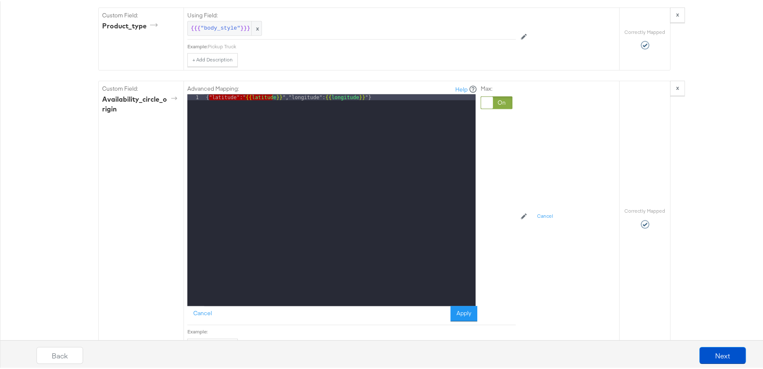
drag, startPoint x: 205, startPoint y: 106, endPoint x: 269, endPoint y: 106, distance: 64.4
click at [269, 106] on div "{"latitude":" {{ latitude }} ","longitude": {{ longitude }} "}" at bounding box center [339, 204] width 271 height 223
click at [271, 111] on div "{"latitude":" {{ latitude }} ","longitude": {{ longitude }} "}" at bounding box center [339, 204] width 271 height 223
drag, startPoint x: 272, startPoint y: 107, endPoint x: 241, endPoint y: 106, distance: 30.9
click at [241, 106] on div "{"latitude":" {{ latitude }} ","longitude": {{ longitude }} "}" at bounding box center [339, 204] width 271 height 223
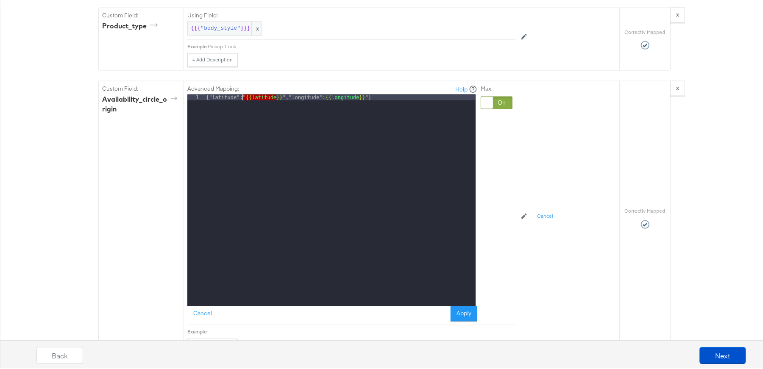
click at [312, 105] on div "{"latitude":" {{ latitude }} ","longitude": {{ longitude }} "}" at bounding box center [339, 204] width 271 height 223
click at [457, 320] on button "Apply" at bounding box center [463, 312] width 27 height 15
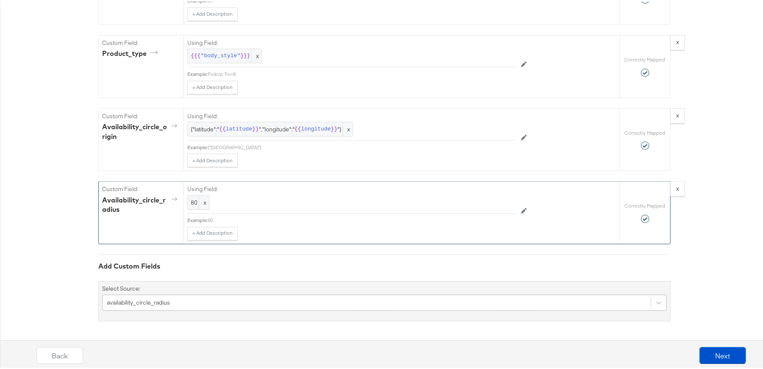
click at [167, 301] on div "availability_circle_radius" at bounding box center [384, 302] width 564 height 16
click at [191, 297] on div "availability_circle_radius" at bounding box center [384, 302] width 564 height 16
click at [711, 346] on button "Next" at bounding box center [722, 354] width 47 height 17
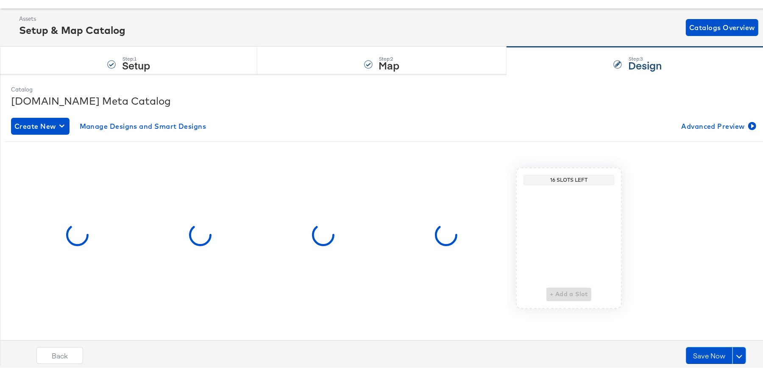
scroll to position [0, 0]
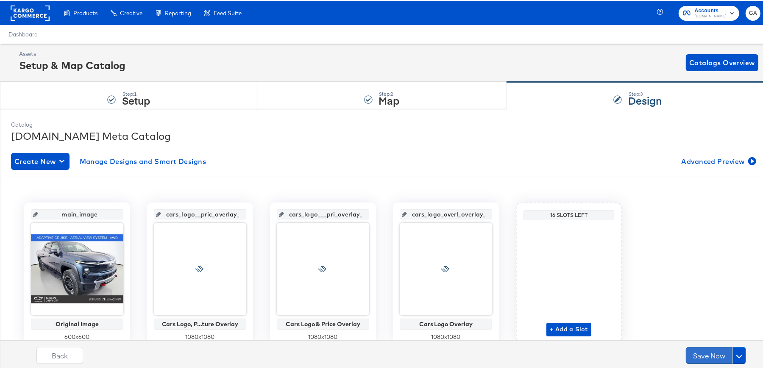
click at [699, 346] on button "Save Now" at bounding box center [709, 354] width 47 height 17
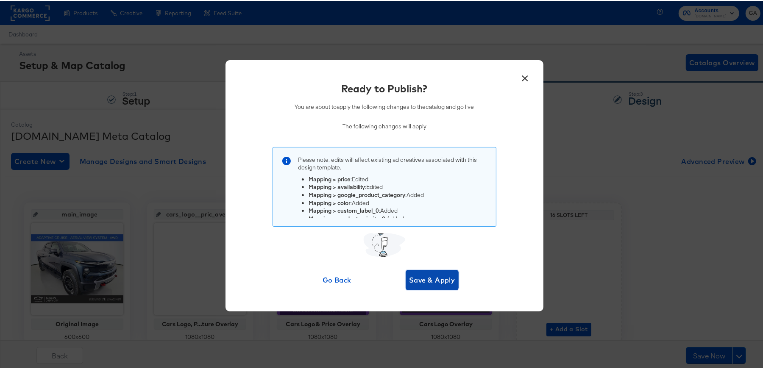
click at [428, 278] on span "Save & Apply" at bounding box center [432, 279] width 46 height 12
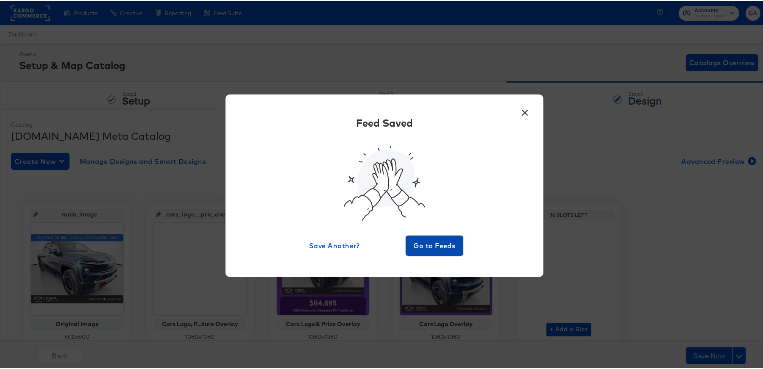
click at [433, 244] on span "Go to Feeds" at bounding box center [434, 245] width 51 height 12
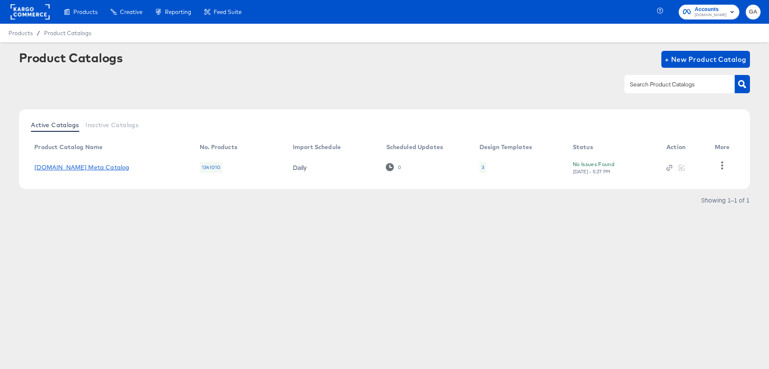
click at [87, 168] on link "[DOMAIN_NAME] Meta Catalog" at bounding box center [81, 167] width 95 height 7
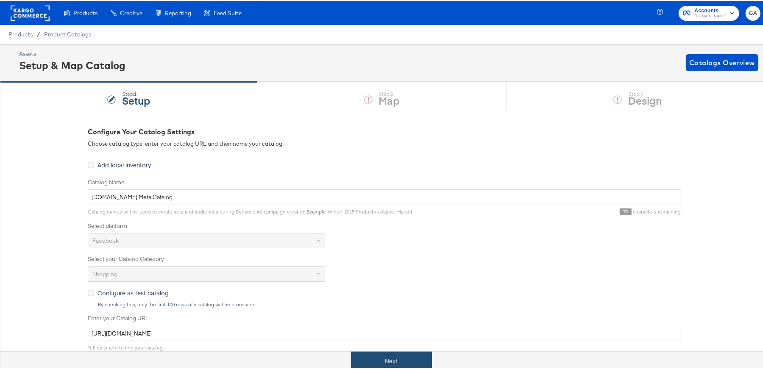
click at [387, 346] on button "Next" at bounding box center [391, 359] width 81 height 19
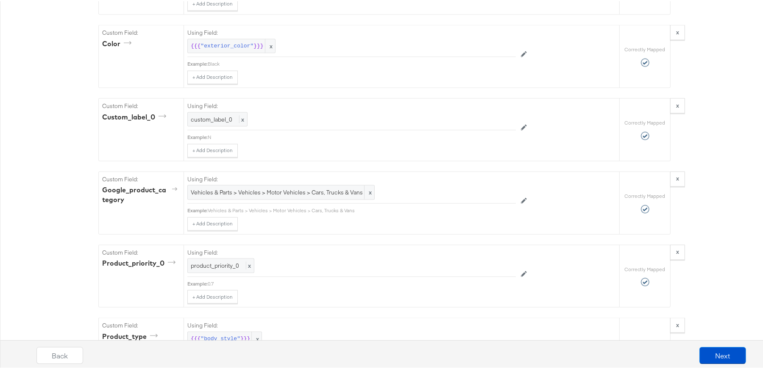
scroll to position [1416, 0]
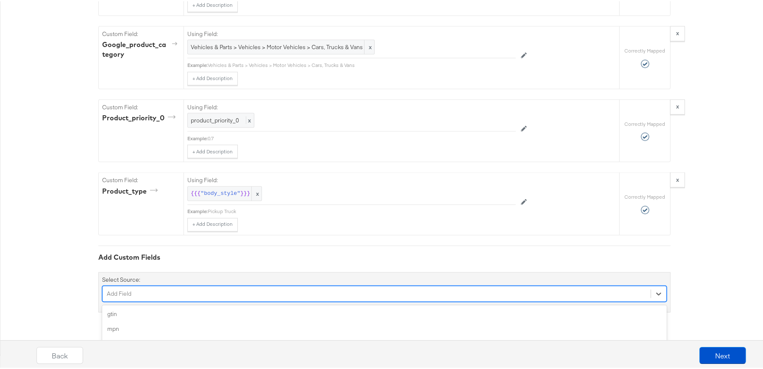
click at [207, 301] on div "option capacity focused, 5 of 161. 161 results available. Use Up and Down to ch…" at bounding box center [384, 293] width 564 height 16
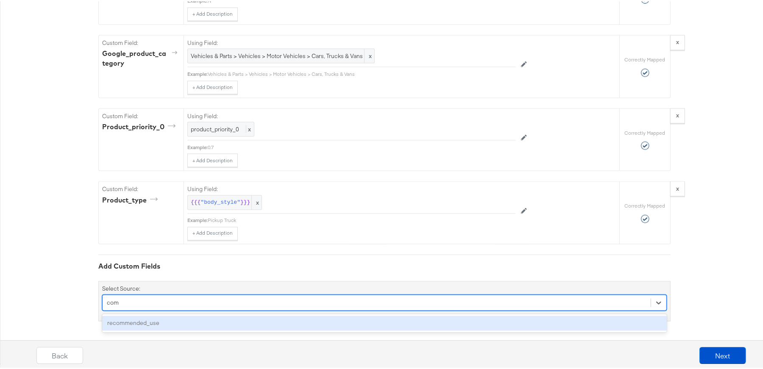
scroll to position [1488, 0]
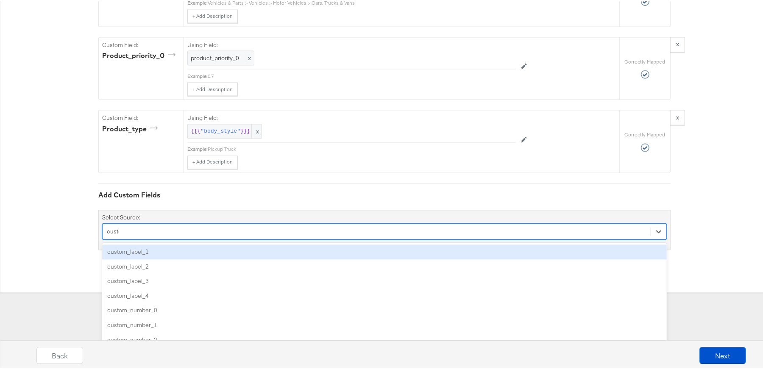
type input "custom"
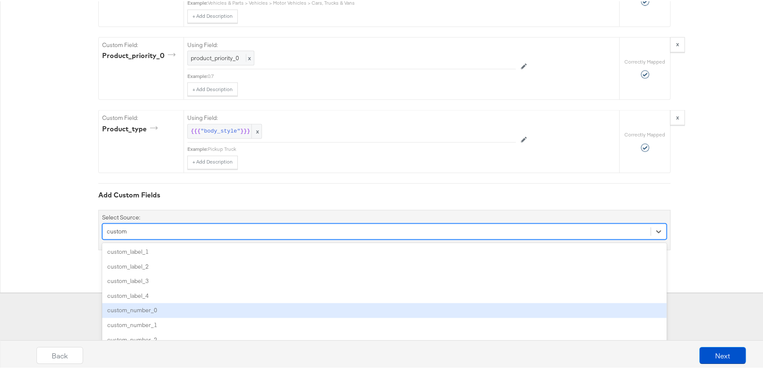
click at [172, 311] on div "custom_number_0" at bounding box center [384, 309] width 564 height 15
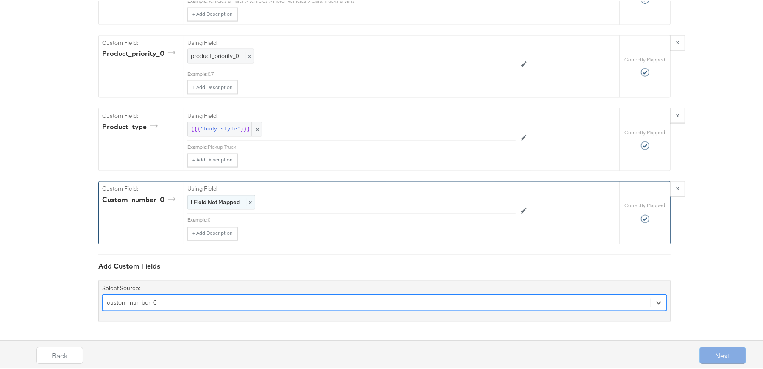
click at [232, 209] on div "! Field Not Mapped x" at bounding box center [221, 201] width 68 height 15
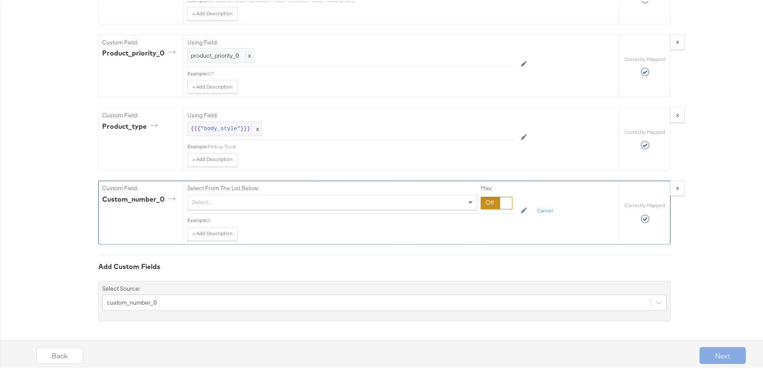
click at [233, 207] on div "Select..." at bounding box center [332, 201] width 289 height 14
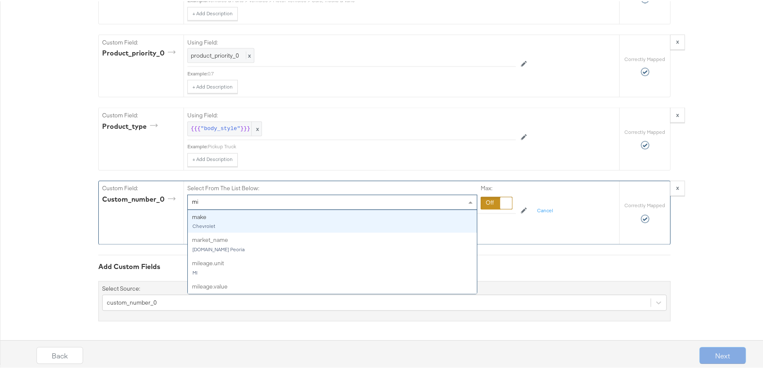
type input "mil"
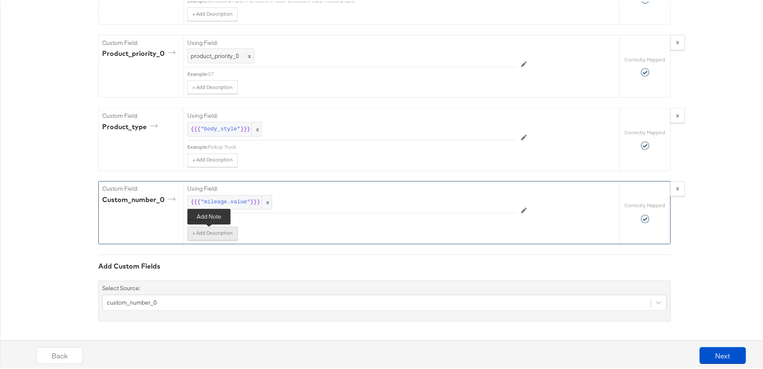
click at [203, 238] on button "+ Add Description" at bounding box center [212, 233] width 50 height 14
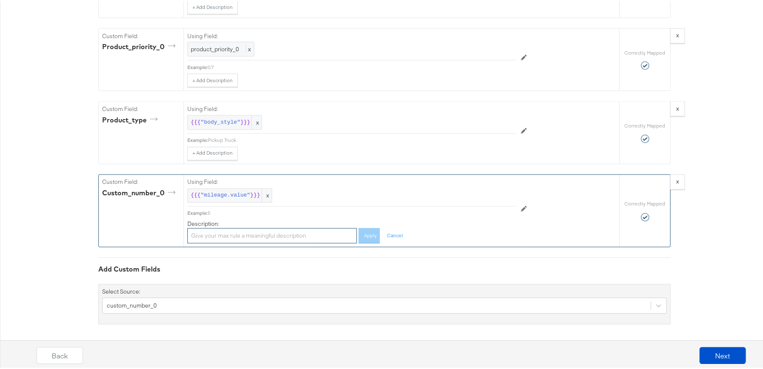
click at [224, 242] on input "text" at bounding box center [271, 235] width 169 height 16
type input "milage value"
click at [367, 243] on button "Apply" at bounding box center [368, 235] width 21 height 16
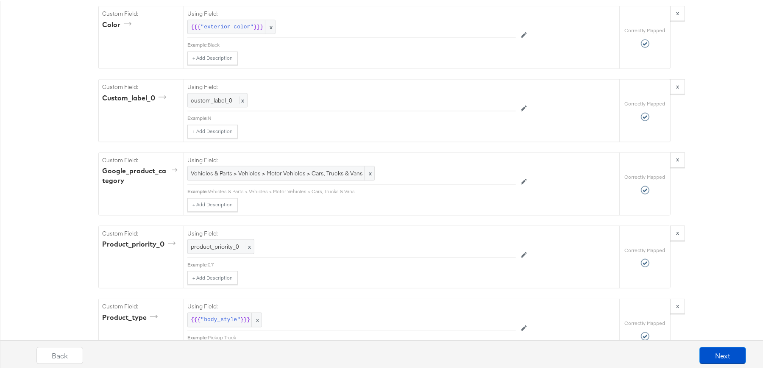
scroll to position [1495, 0]
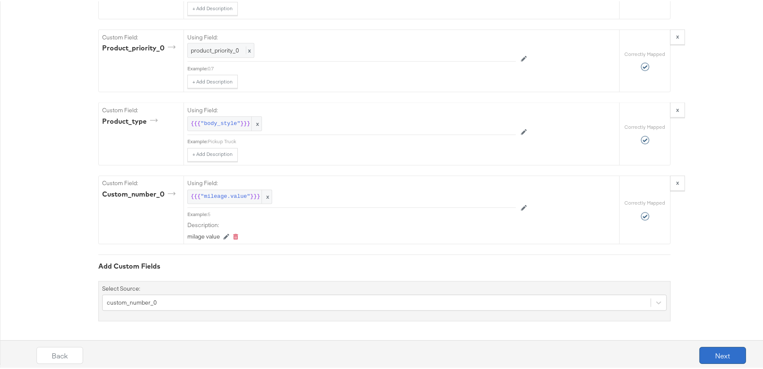
click at [728, 346] on button "Next" at bounding box center [722, 354] width 47 height 17
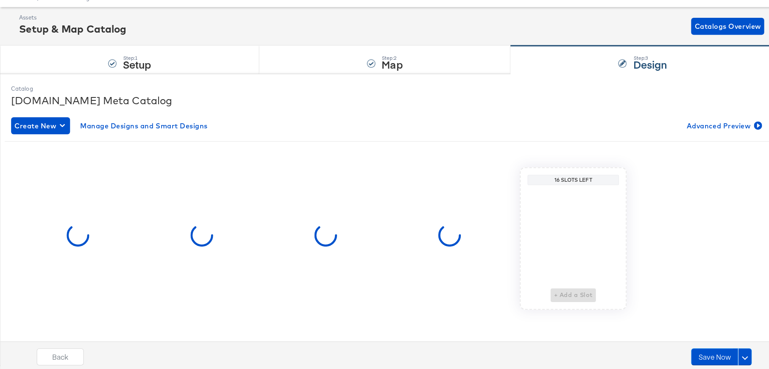
scroll to position [0, 0]
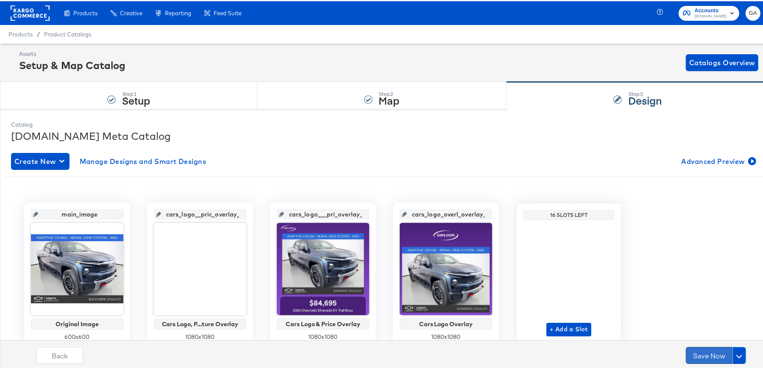
click at [705, 346] on button "Save Now" at bounding box center [709, 354] width 47 height 17
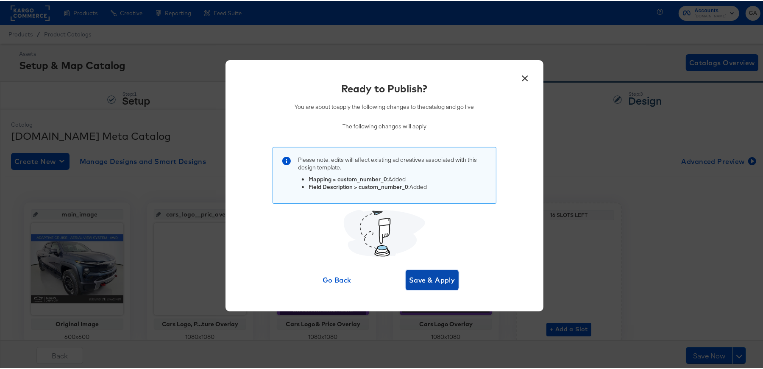
click at [433, 278] on span "Save & Apply" at bounding box center [432, 279] width 46 height 12
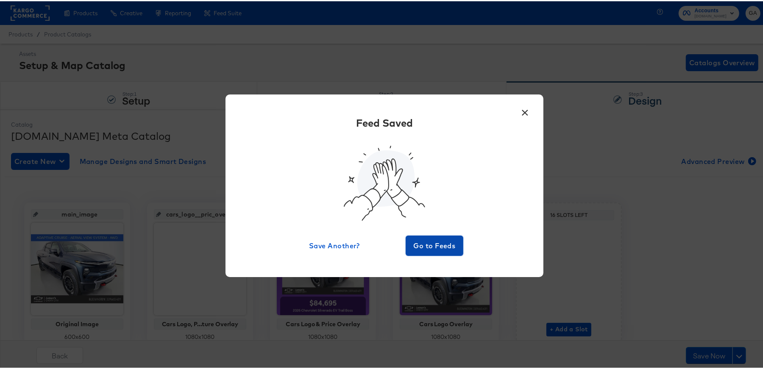
click at [422, 247] on span "Go to Feeds" at bounding box center [434, 245] width 51 height 12
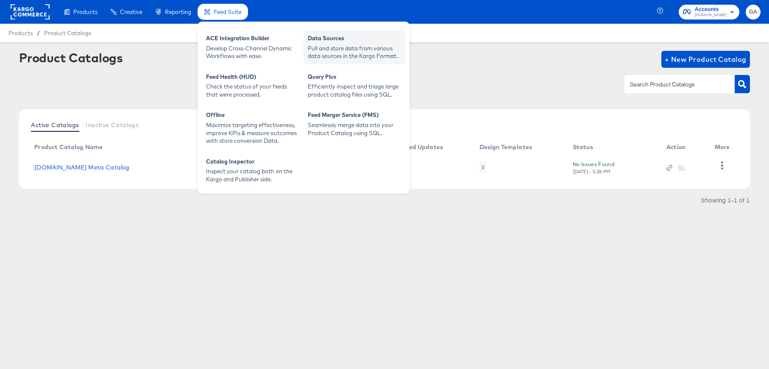
click at [322, 46] on div "Pull and store data from various data sources in the Kargo Format." at bounding box center [354, 52] width 93 height 16
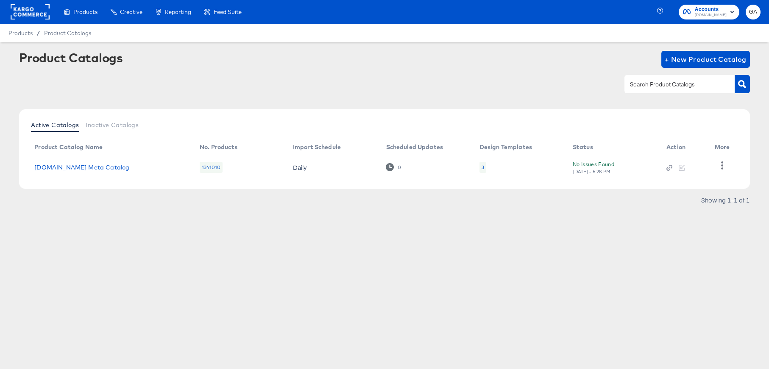
click at [22, 17] on rect at bounding box center [30, 11] width 39 height 15
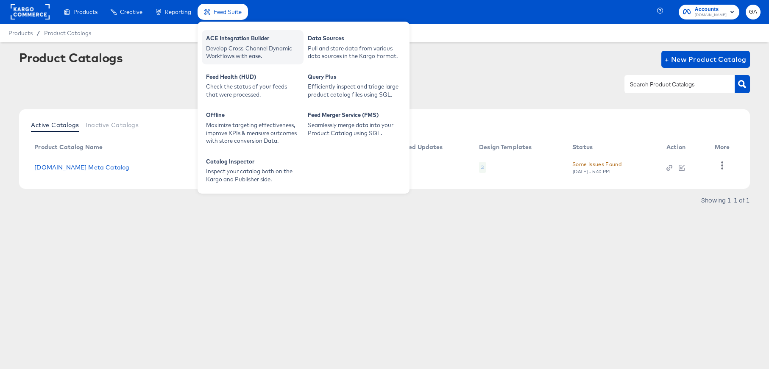
click at [235, 42] on div "ACE Integration Builder" at bounding box center [252, 39] width 93 height 10
